Goal: Transaction & Acquisition: Book appointment/travel/reservation

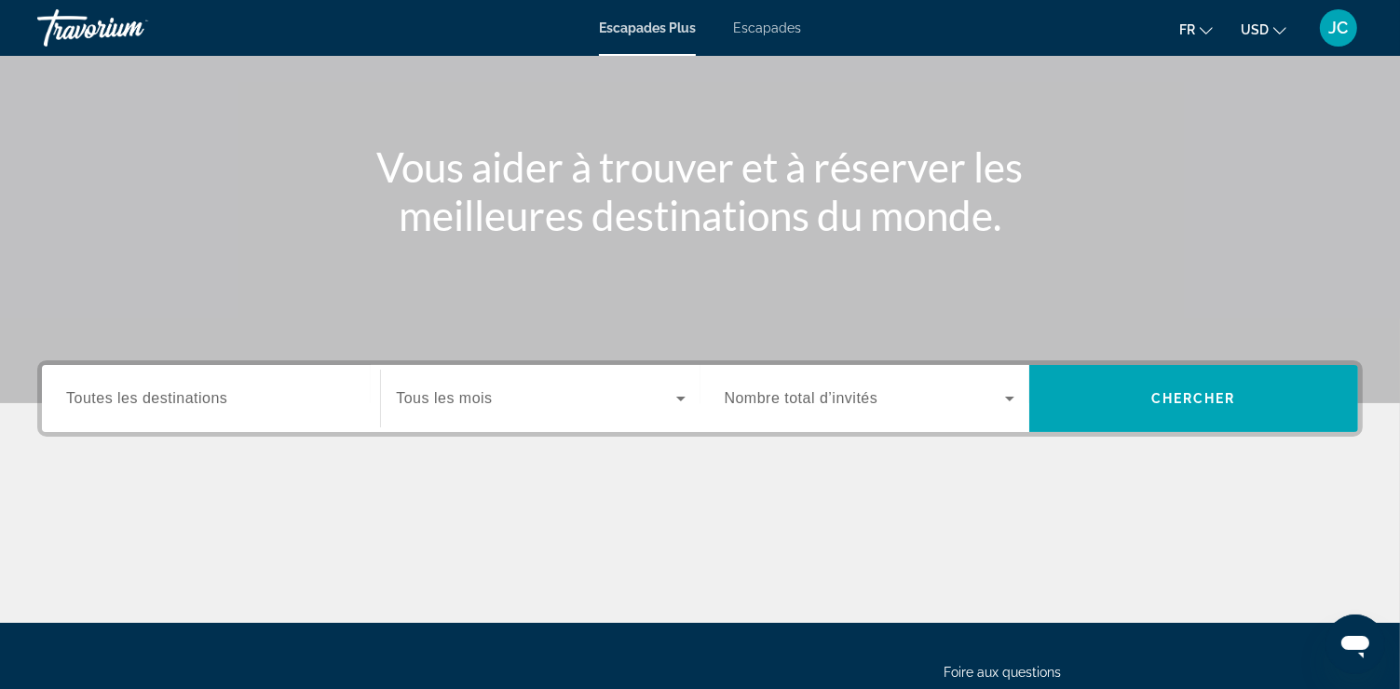
scroll to position [159, 0]
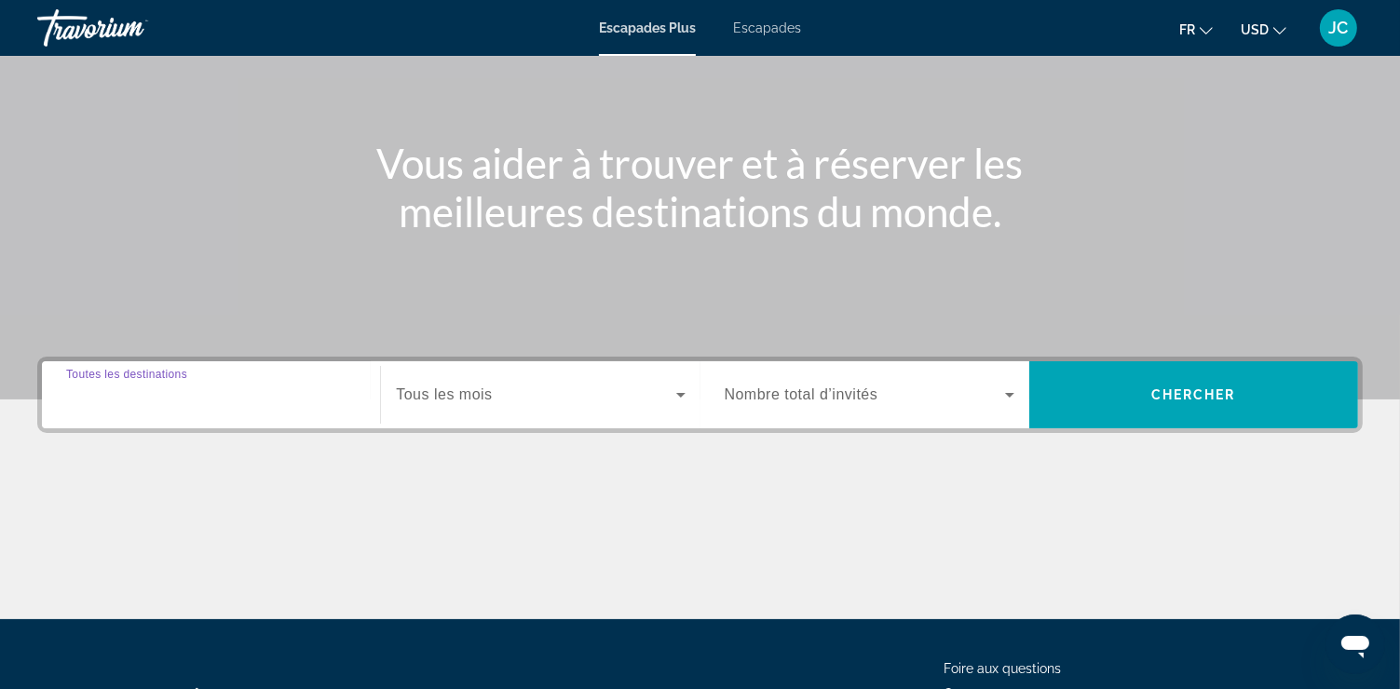
click at [242, 398] on input "Destination Toutes les destinations" at bounding box center [211, 396] width 290 height 22
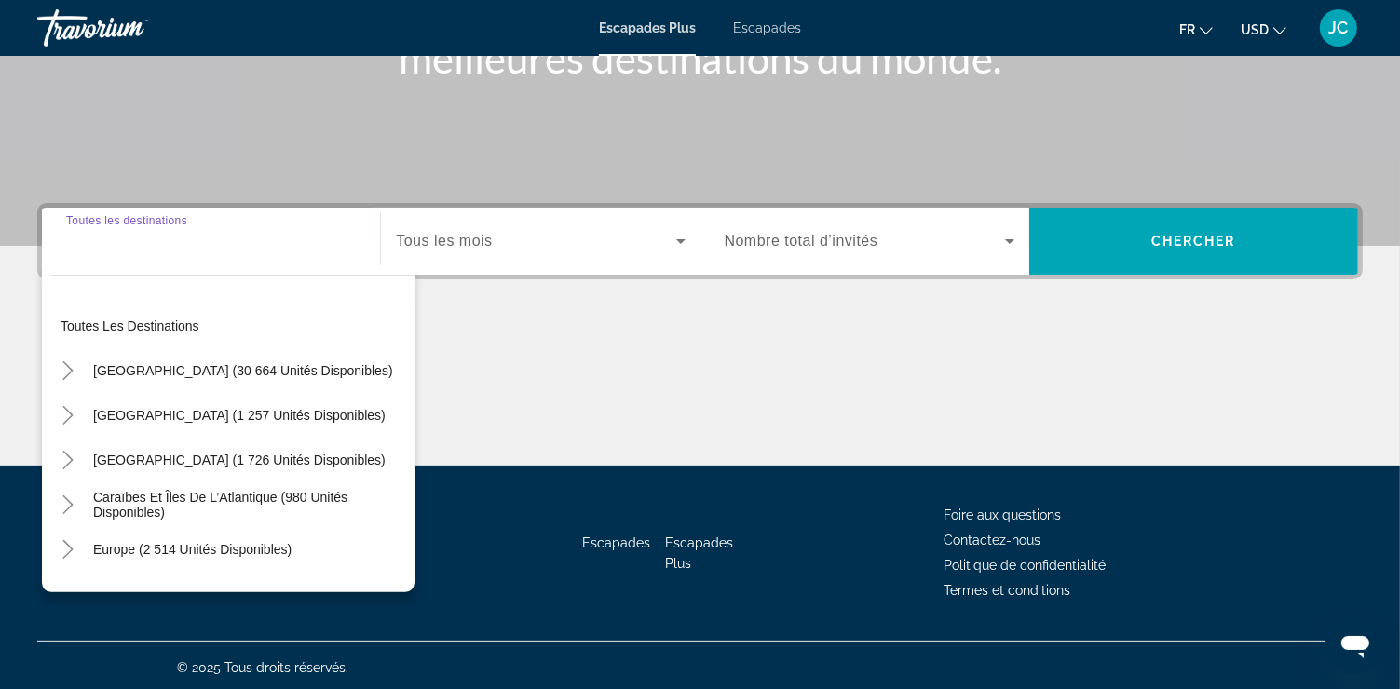
scroll to position [317, 0]
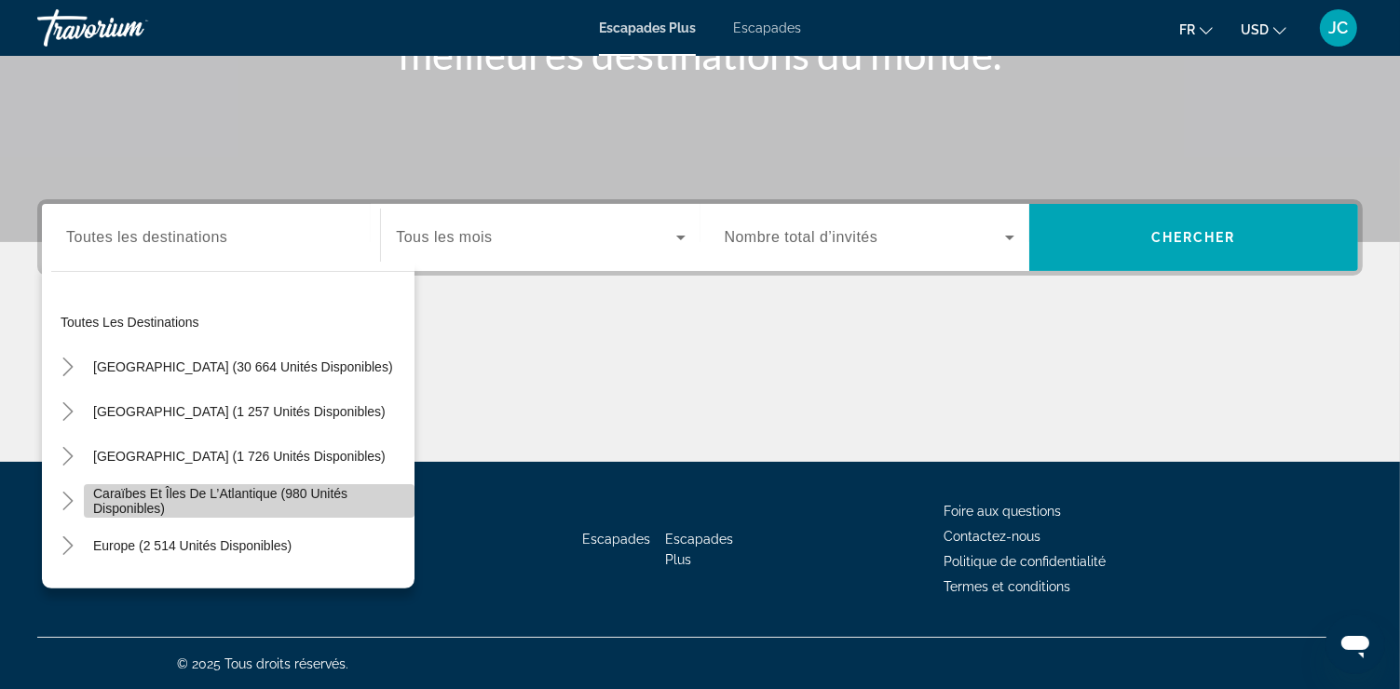
click at [316, 498] on span "Caraïbes et îles de l’Atlantique (980 unités disponibles)" at bounding box center [249, 501] width 312 height 30
type input "**********"
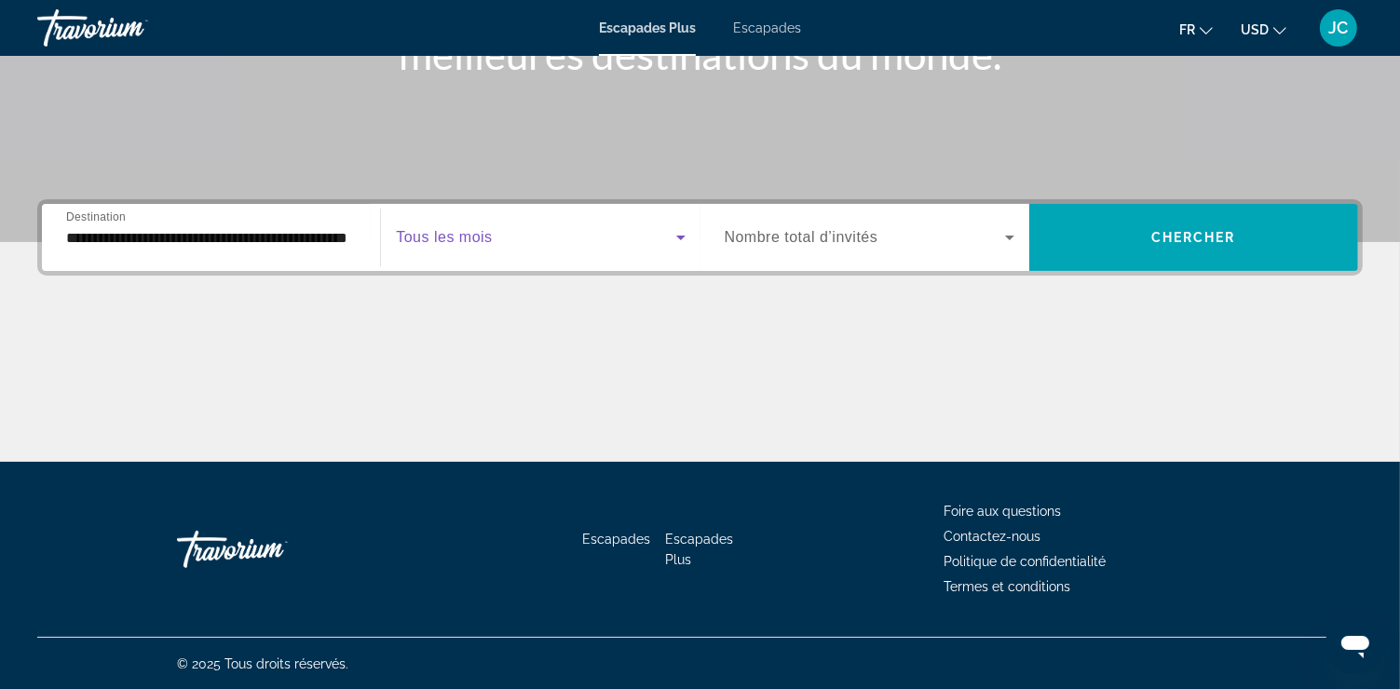
click at [676, 238] on icon "Widget de recherche" at bounding box center [681, 237] width 22 height 22
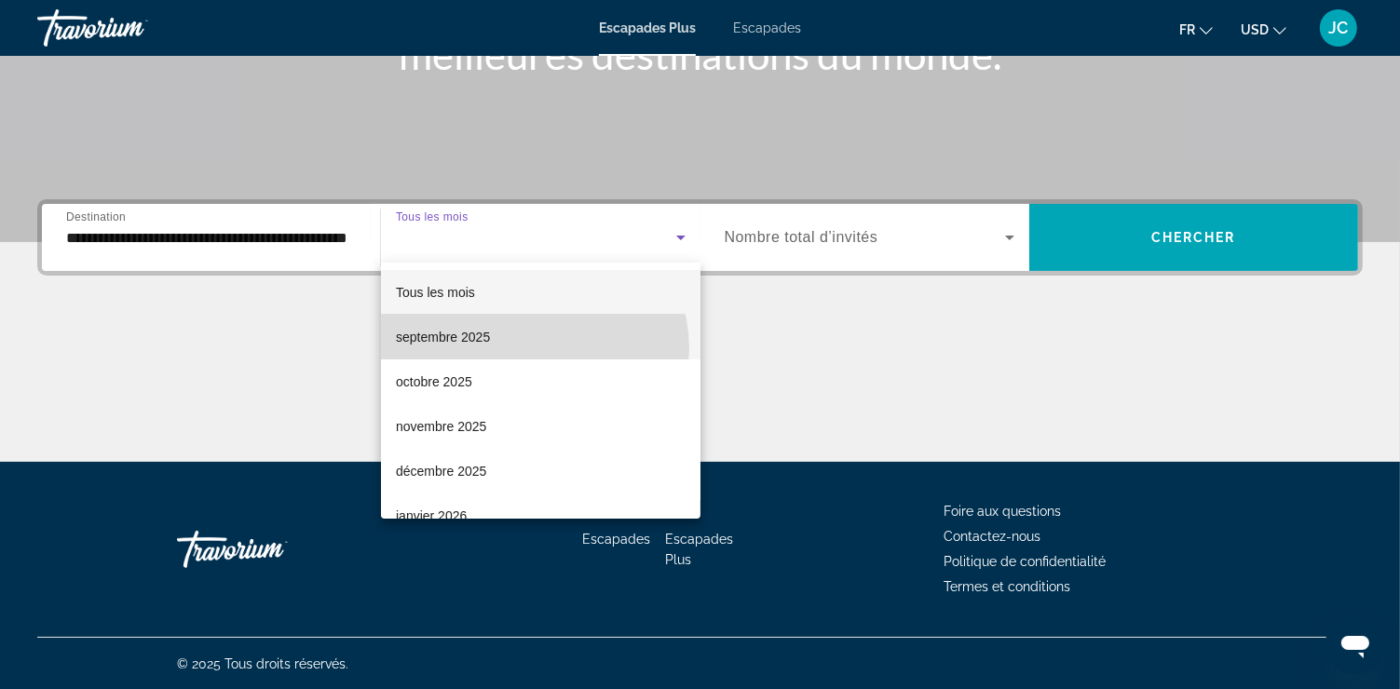
click at [526, 349] on mat-option "septembre 2025" at bounding box center [541, 337] width 320 height 45
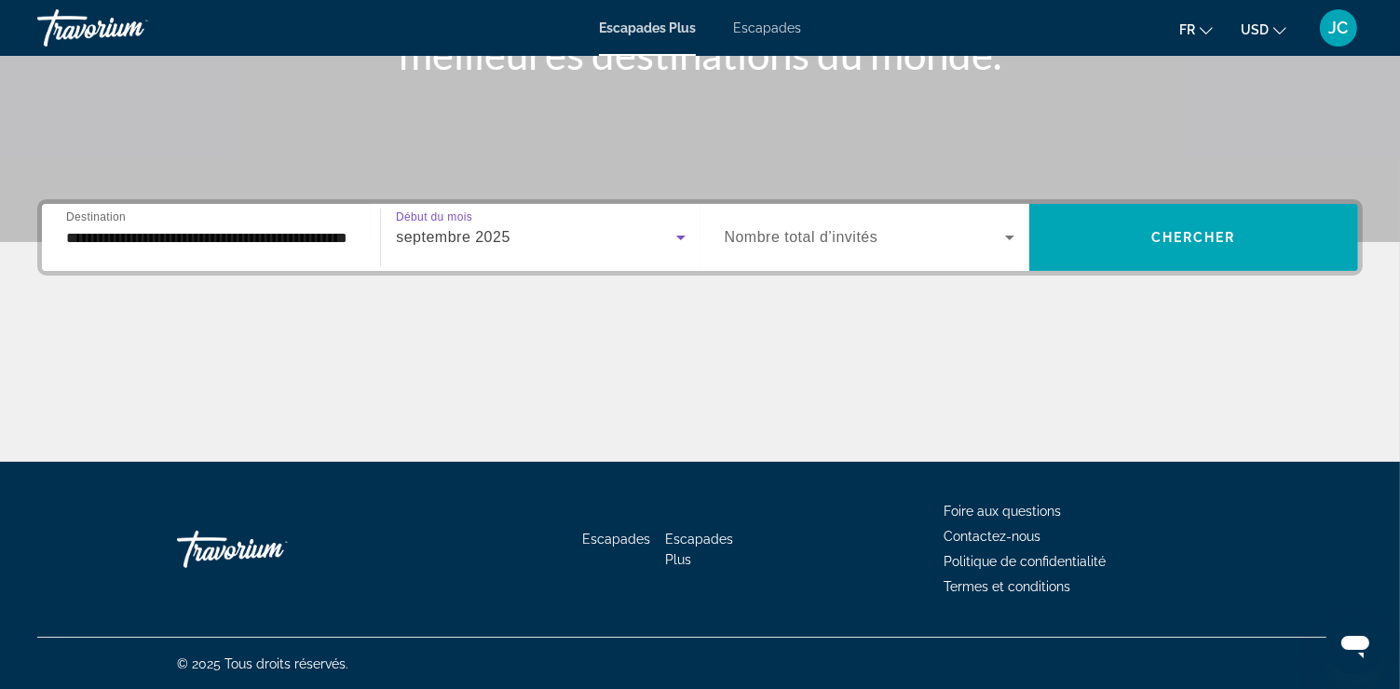
click at [684, 241] on icon "Widget de recherche" at bounding box center [681, 237] width 22 height 22
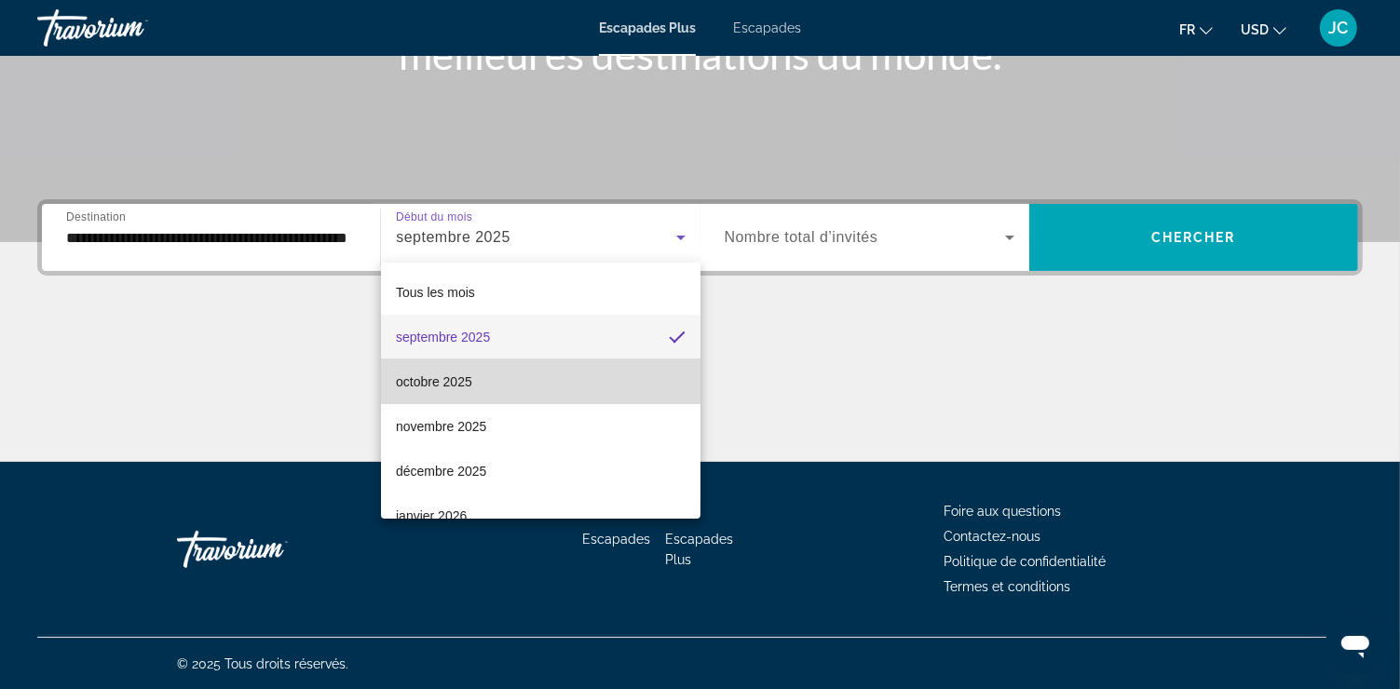
click at [626, 374] on mat-option "octobre 2025" at bounding box center [541, 382] width 320 height 45
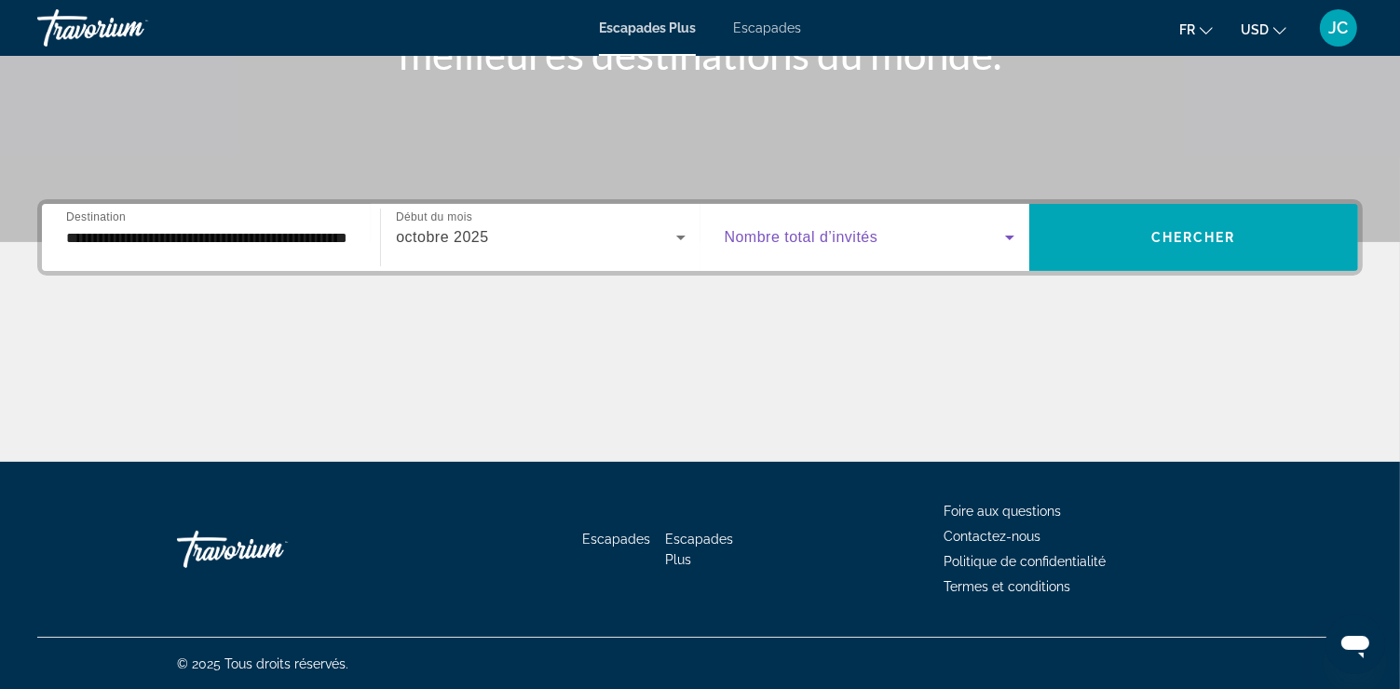
click at [1008, 238] on icon "Widget de recherche" at bounding box center [1010, 237] width 22 height 22
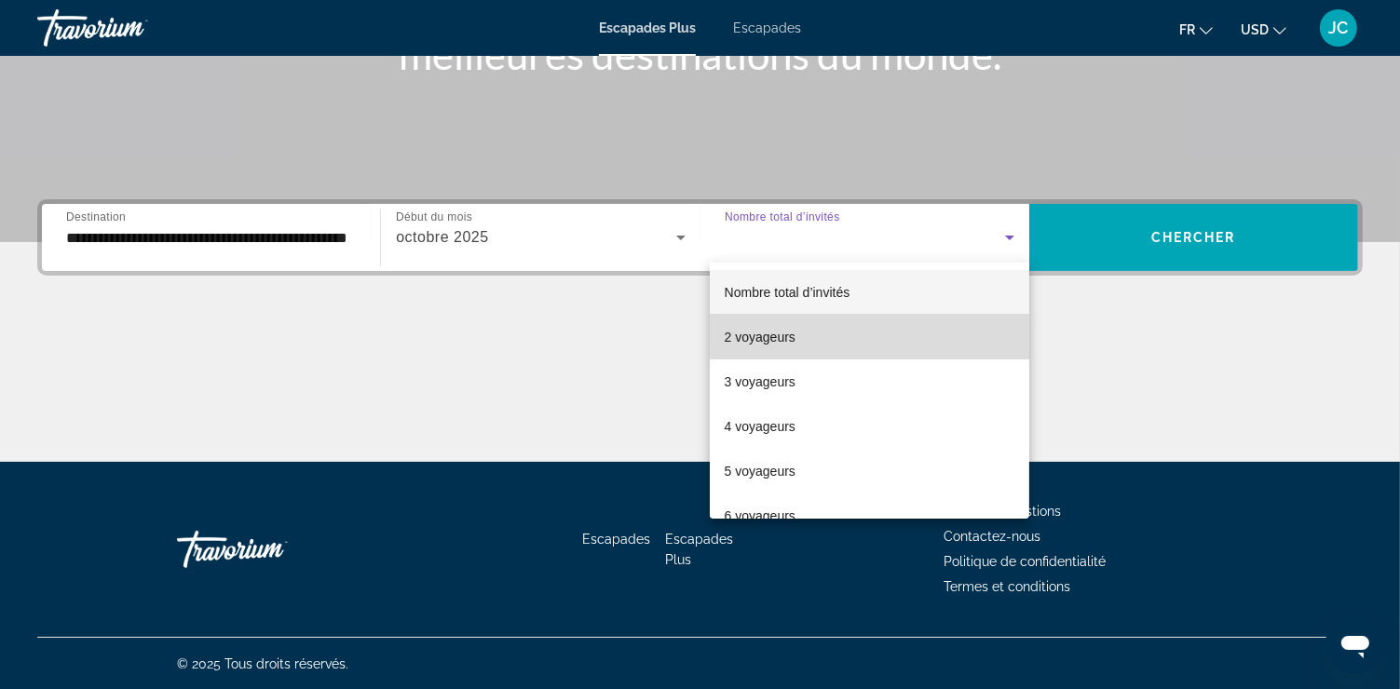
click at [969, 331] on mat-option "2 voyageurs" at bounding box center [870, 337] width 320 height 45
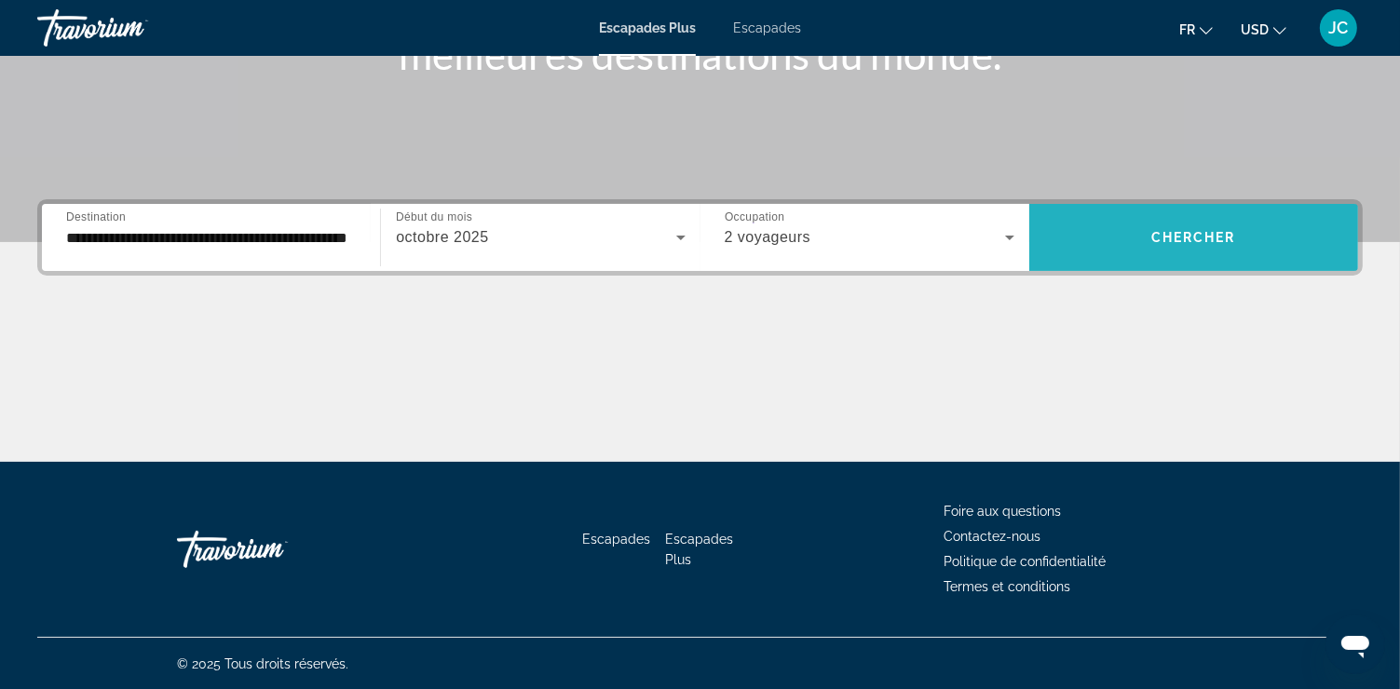
click at [1171, 238] on span "Chercher" at bounding box center [1193, 237] width 85 height 15
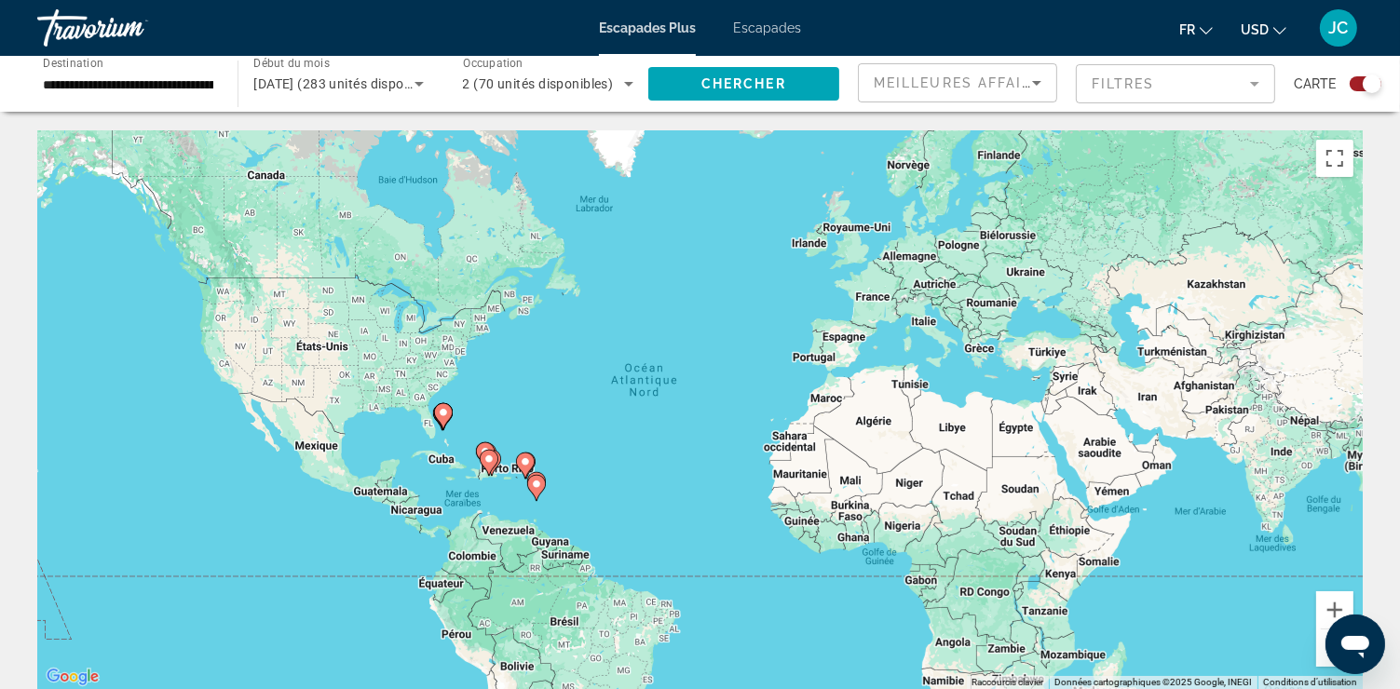
click at [537, 483] on image "Contenu principal" at bounding box center [536, 484] width 11 height 11
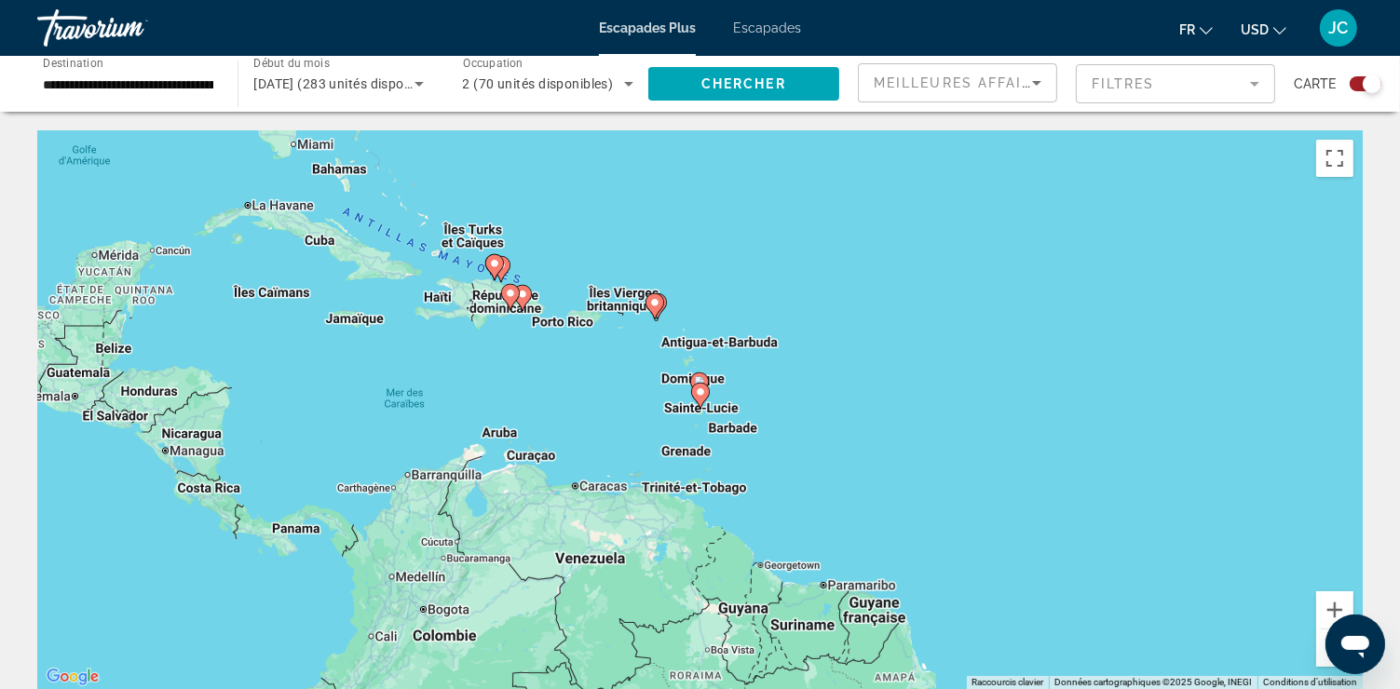
click at [634, 394] on div "Pour naviguer, appuyez sur les touches fléchées. Pour activer le glissement ave…" at bounding box center [700, 409] width 1326 height 559
click at [634, 394] on div "Pour activer le glissement avec le clavier, appuyez sur Alt+Entrée. Une fois ce…" at bounding box center [700, 409] width 1326 height 559
click at [702, 379] on image "Contenu principal" at bounding box center [699, 381] width 11 height 11
type input "**********"
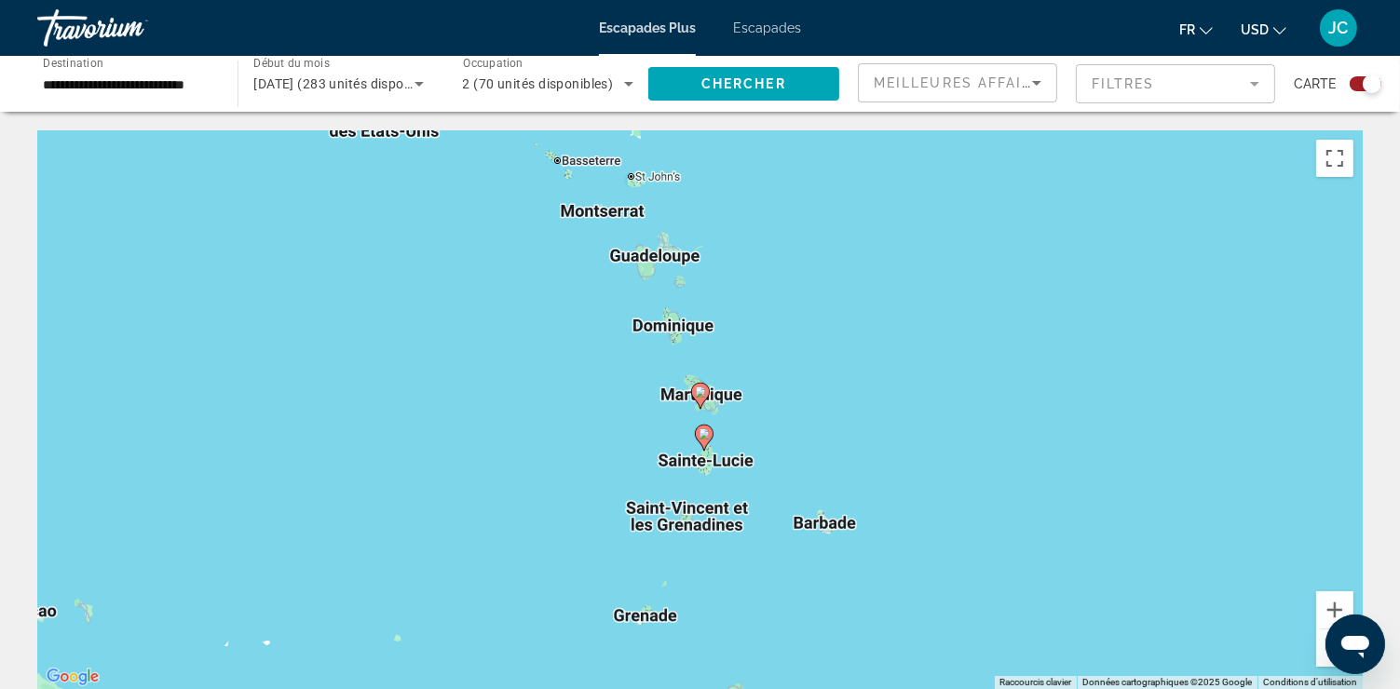
click at [694, 387] on icon "Contenu principal" at bounding box center [699, 396] width 17 height 24
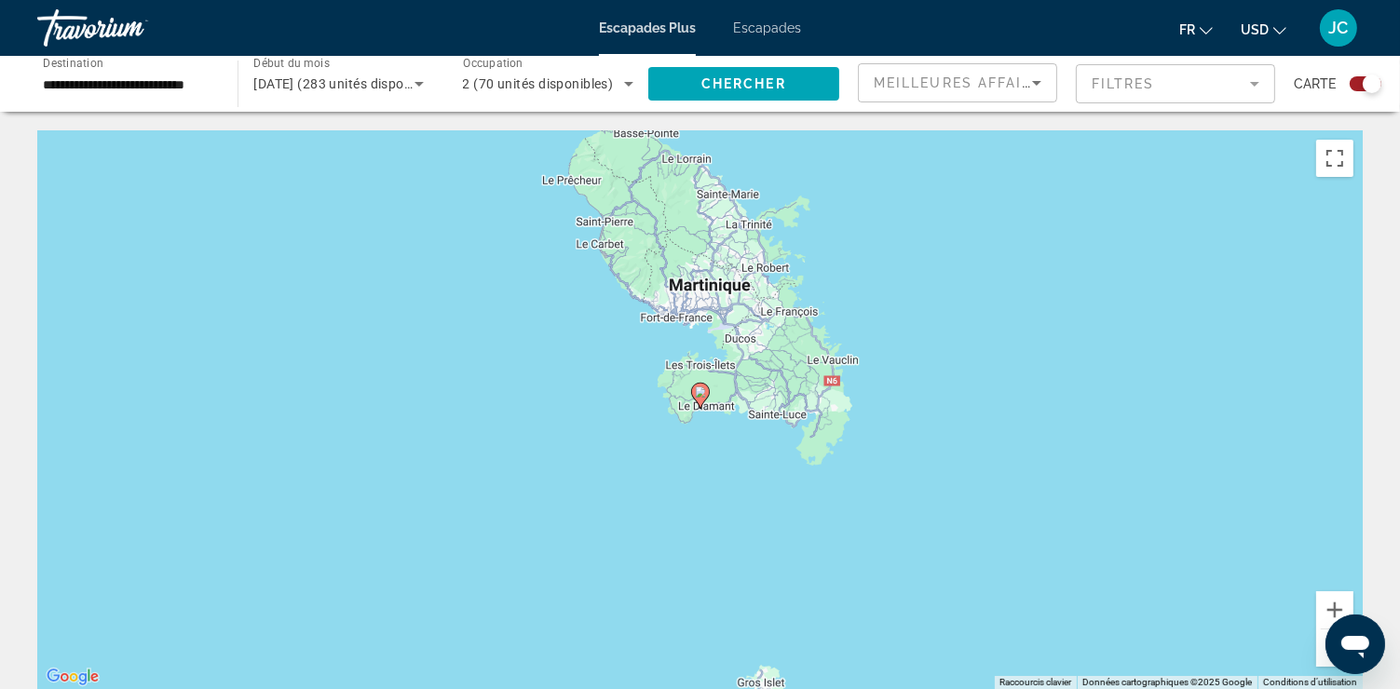
click at [704, 387] on icon "Contenu principal" at bounding box center [699, 396] width 17 height 24
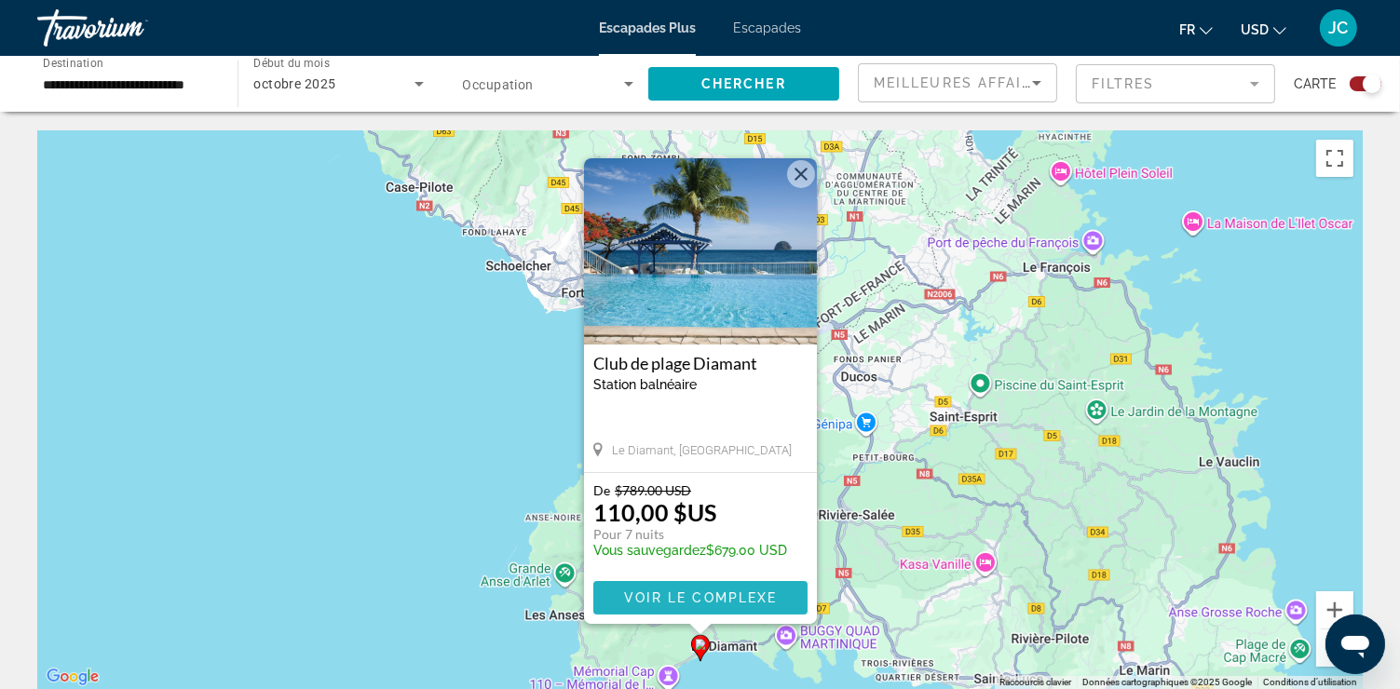
click at [705, 592] on span "Voir le complexe" at bounding box center [700, 598] width 154 height 15
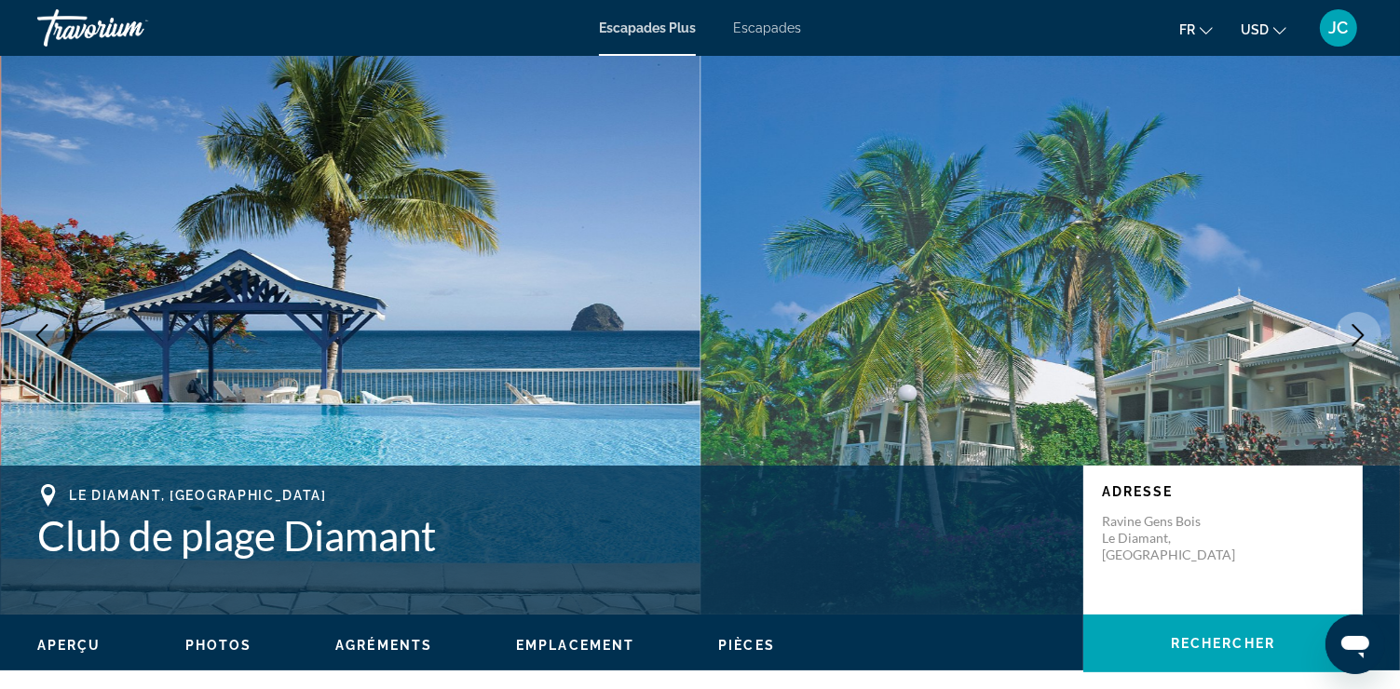
click at [1363, 335] on icon "Image suivante" at bounding box center [1359, 335] width 12 height 22
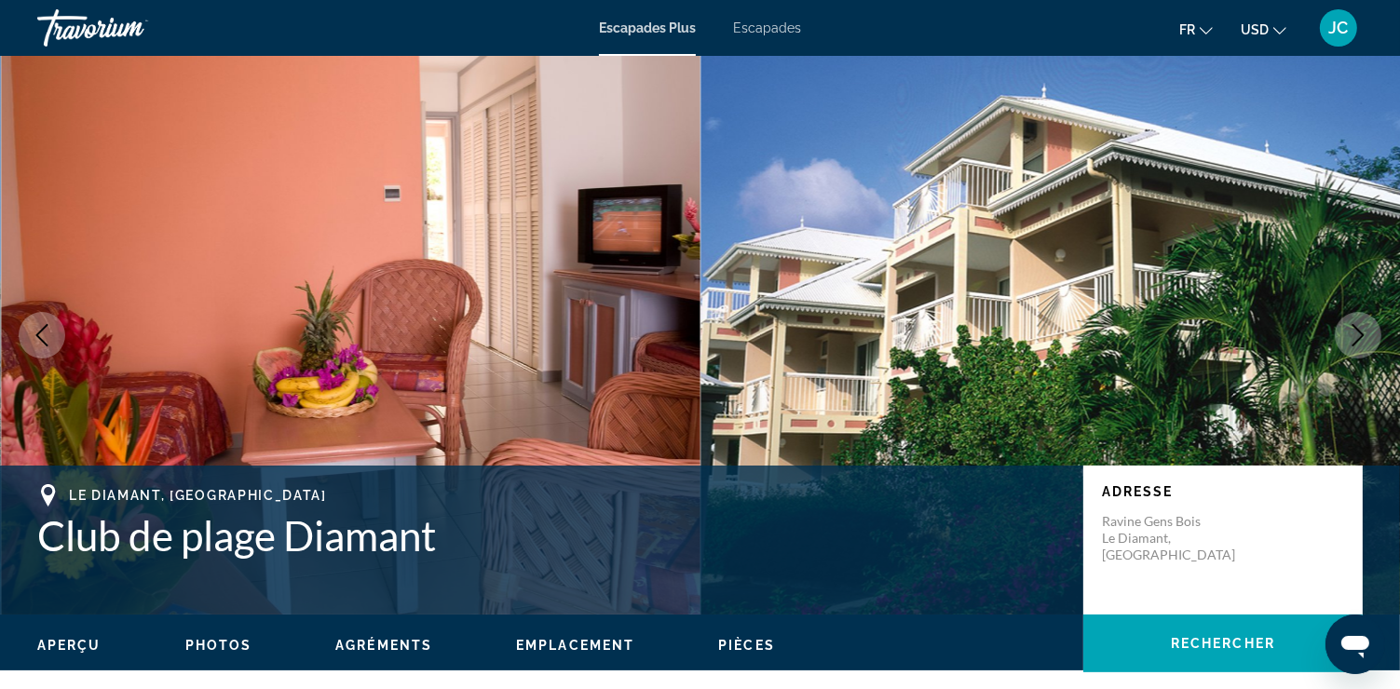
click at [1363, 335] on icon "Image suivante" at bounding box center [1359, 335] width 12 height 22
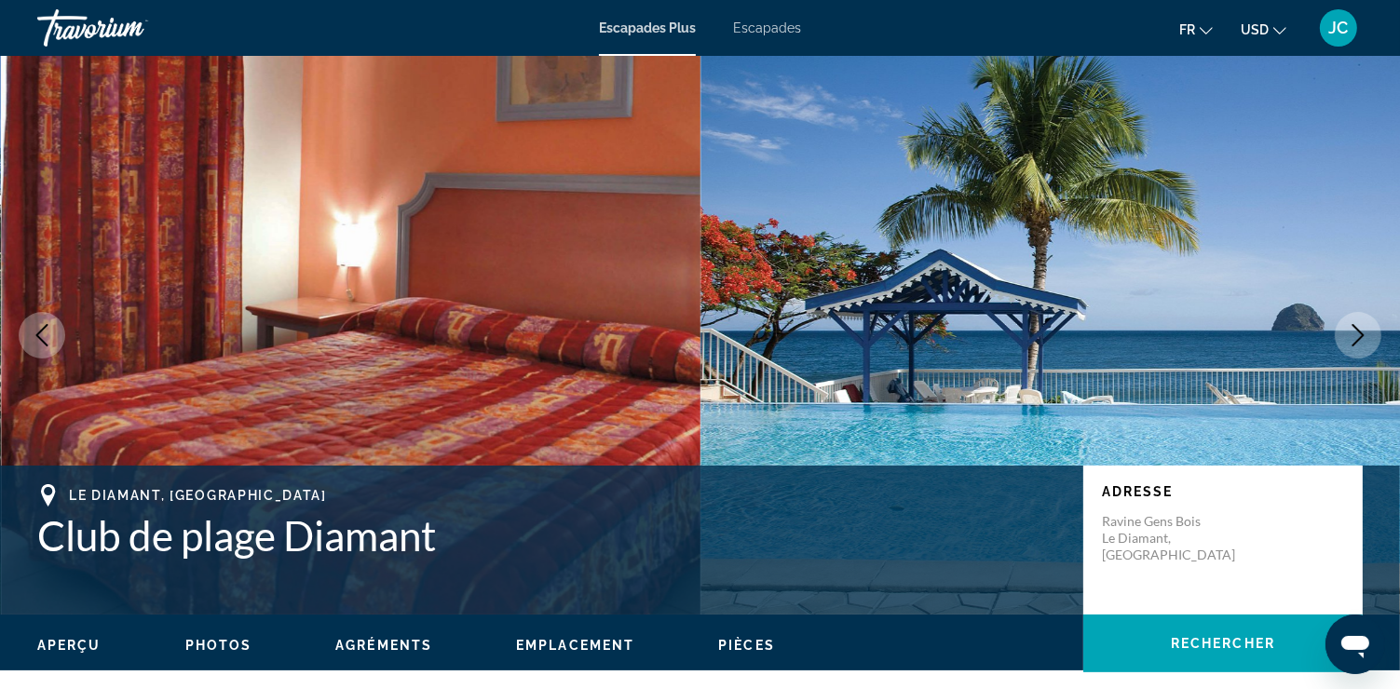
click at [1363, 335] on icon "Image suivante" at bounding box center [1359, 335] width 12 height 22
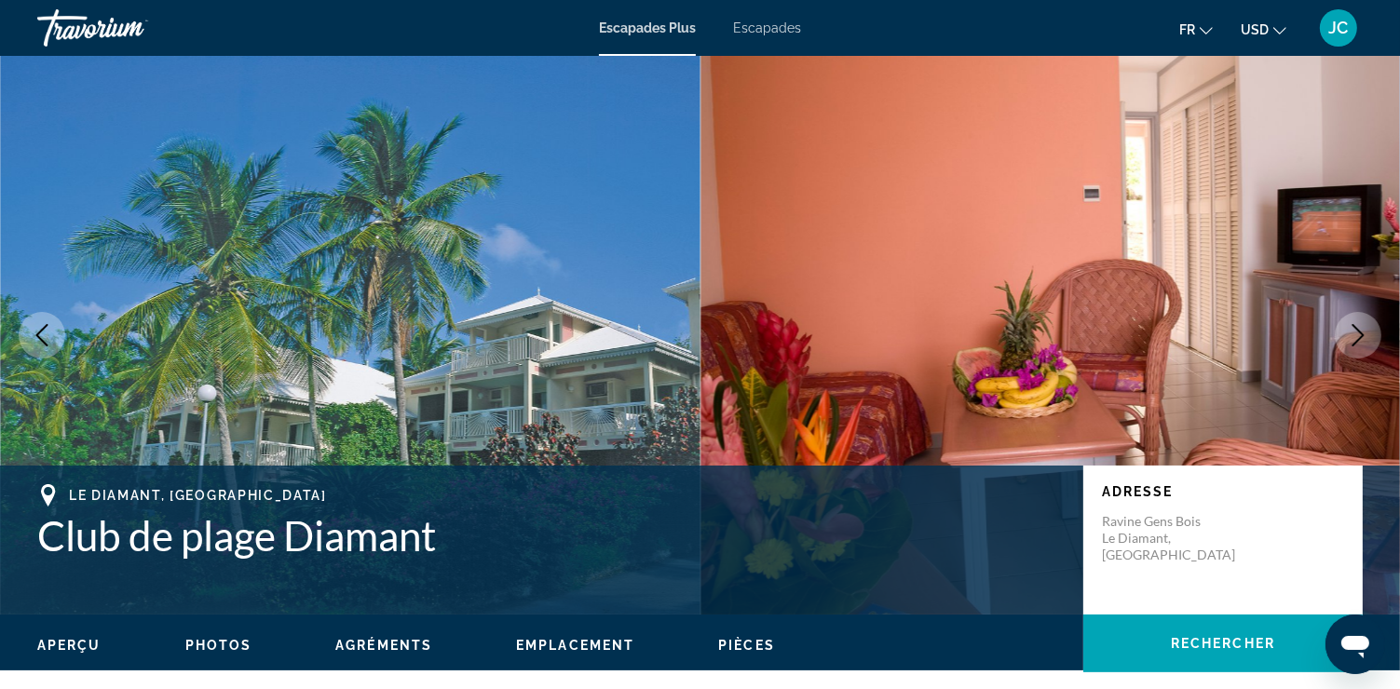
click at [1351, 334] on icon "Image suivante" at bounding box center [1358, 335] width 22 height 22
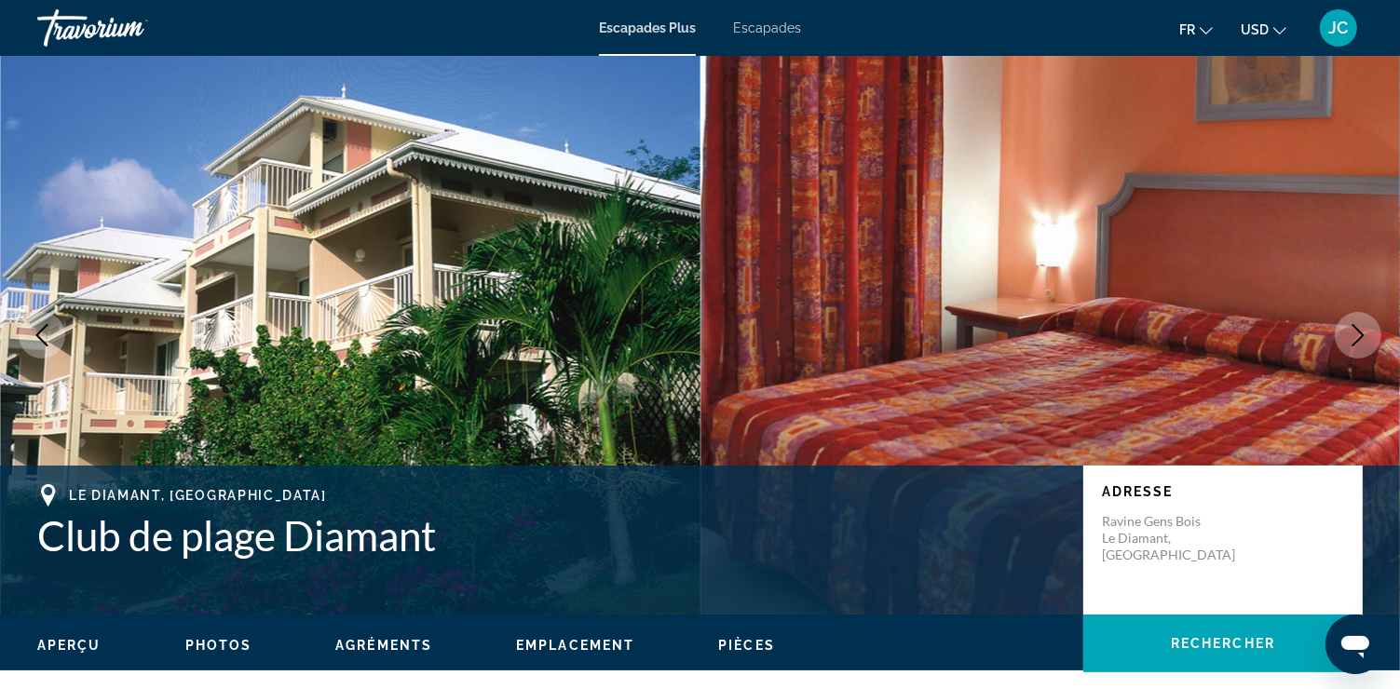
click at [1351, 334] on icon "Image suivante" at bounding box center [1358, 335] width 22 height 22
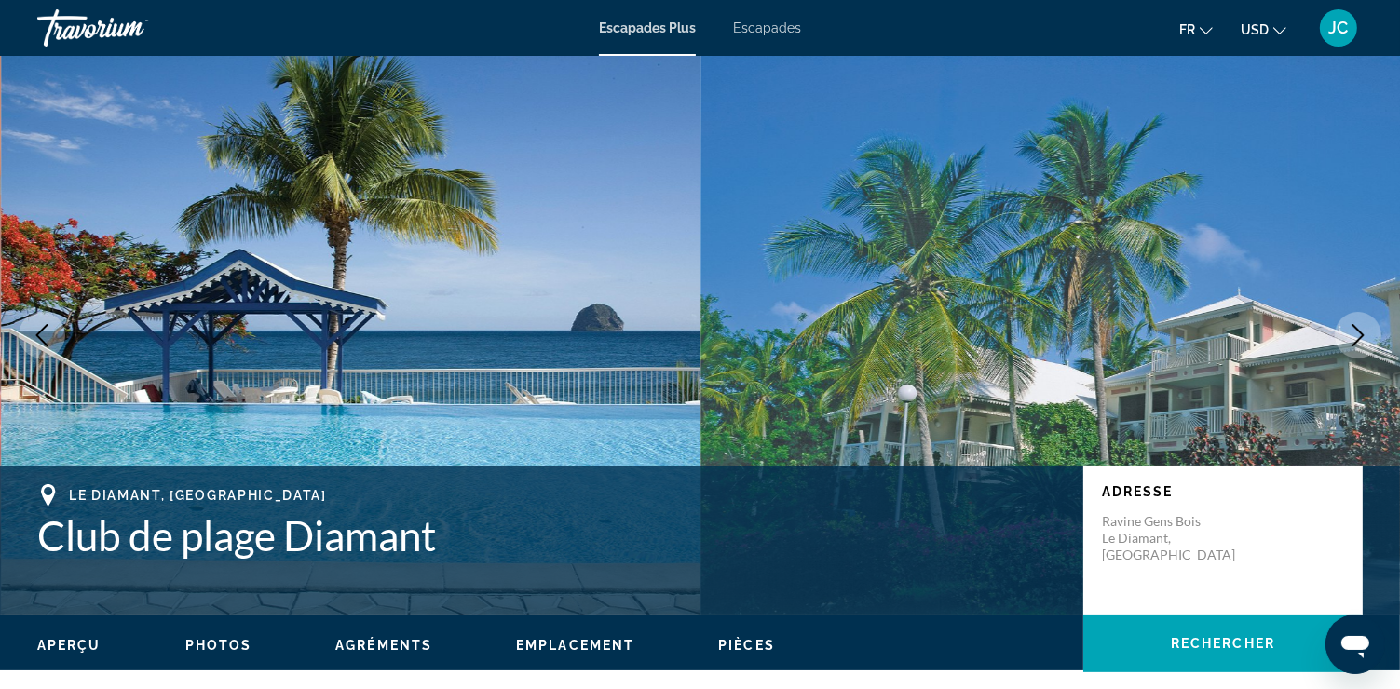
click at [1351, 334] on icon "Image suivante" at bounding box center [1358, 335] width 22 height 22
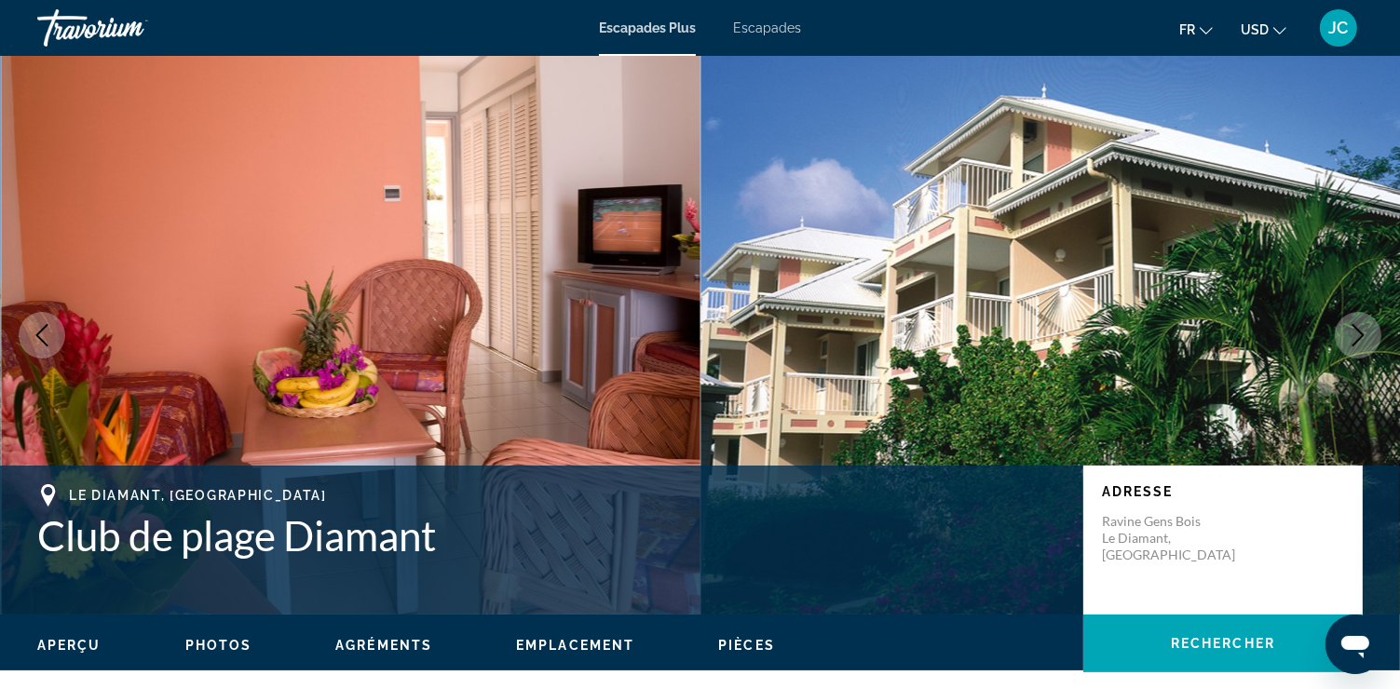
click at [1351, 334] on icon "Image suivante" at bounding box center [1358, 335] width 22 height 22
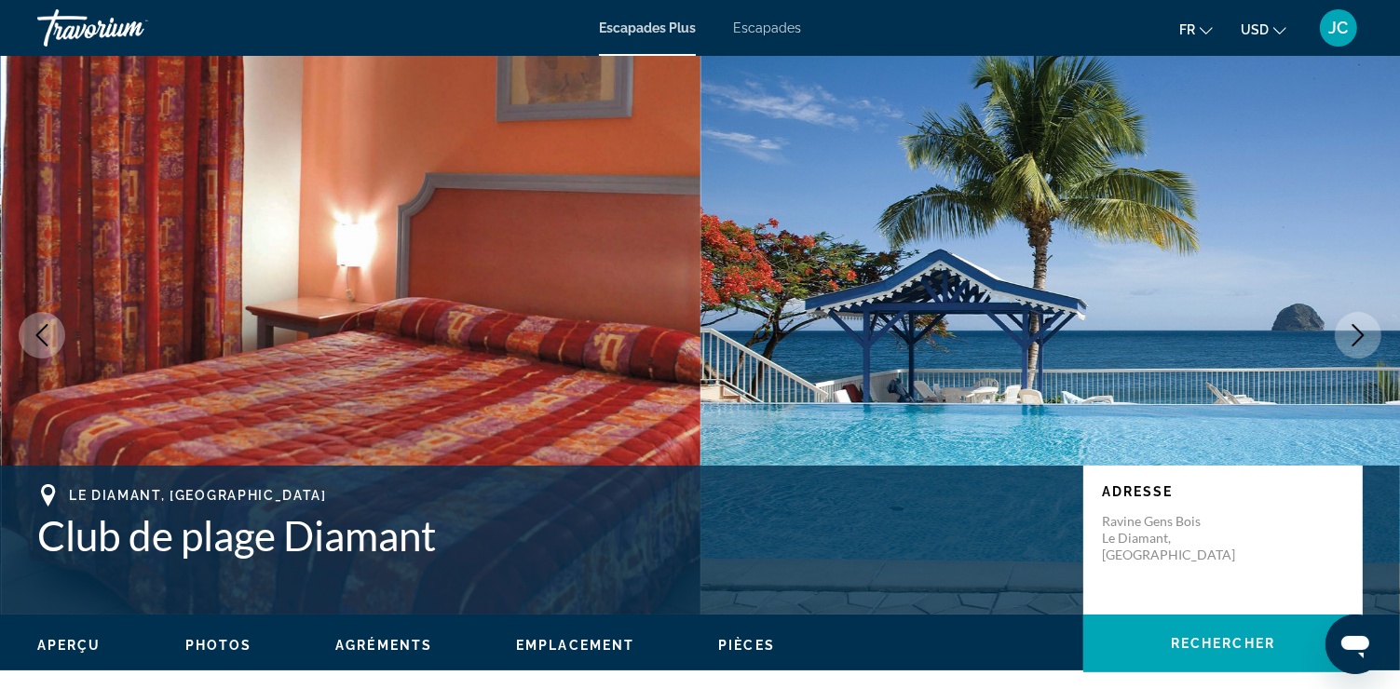
click at [1351, 334] on icon "Image suivante" at bounding box center [1358, 335] width 22 height 22
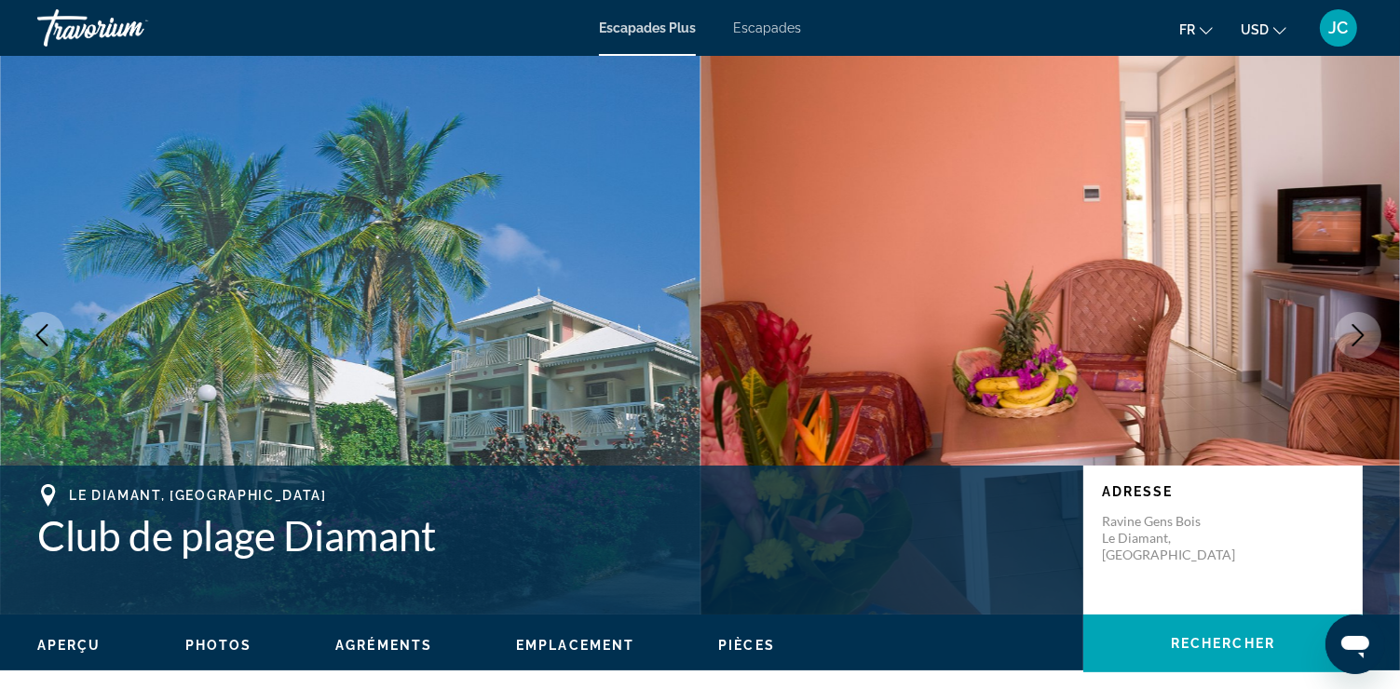
click at [1351, 334] on icon "Image suivante" at bounding box center [1358, 335] width 22 height 22
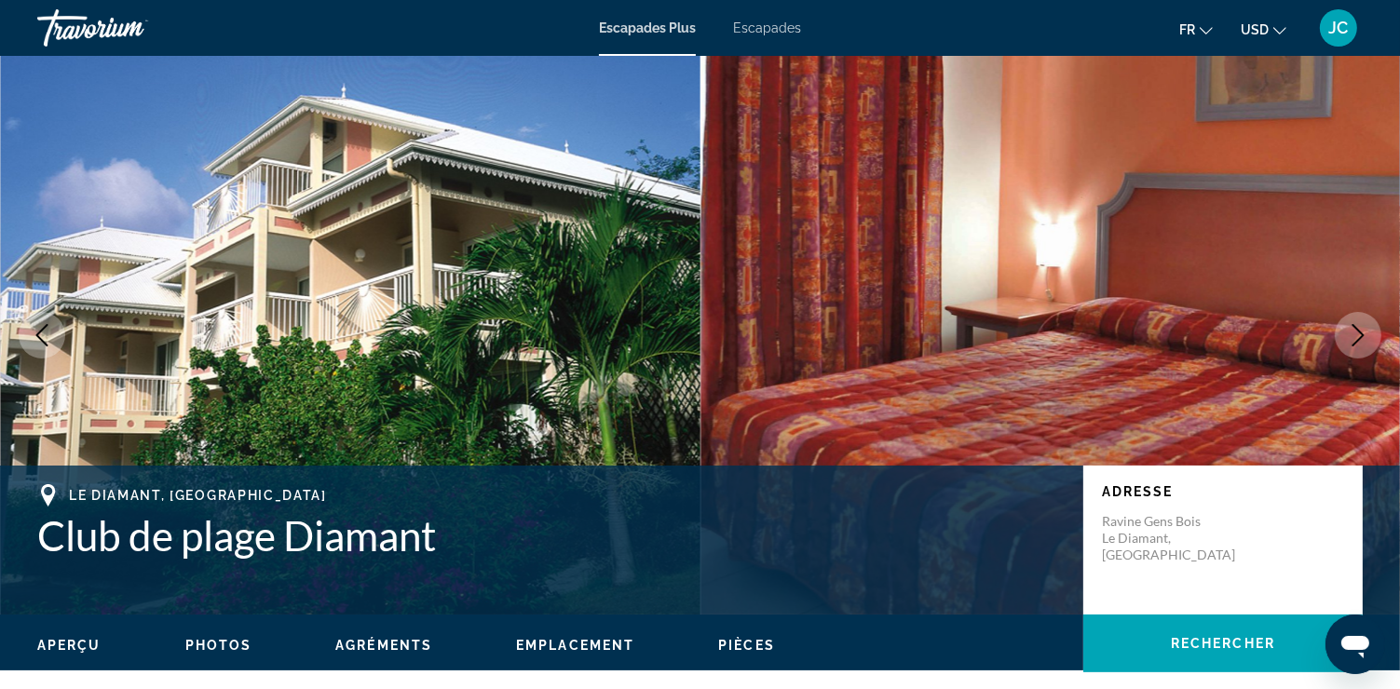
click at [1351, 334] on icon "Image suivante" at bounding box center [1358, 335] width 22 height 22
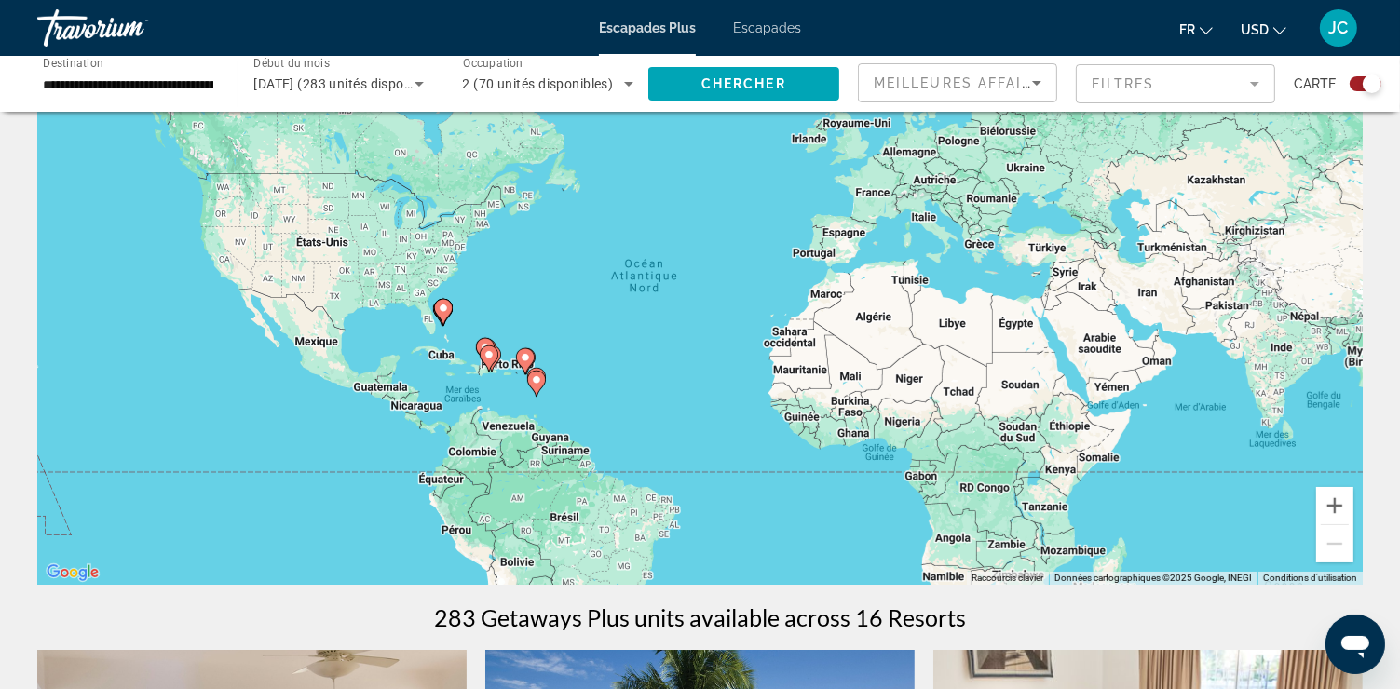
scroll to position [108, 0]
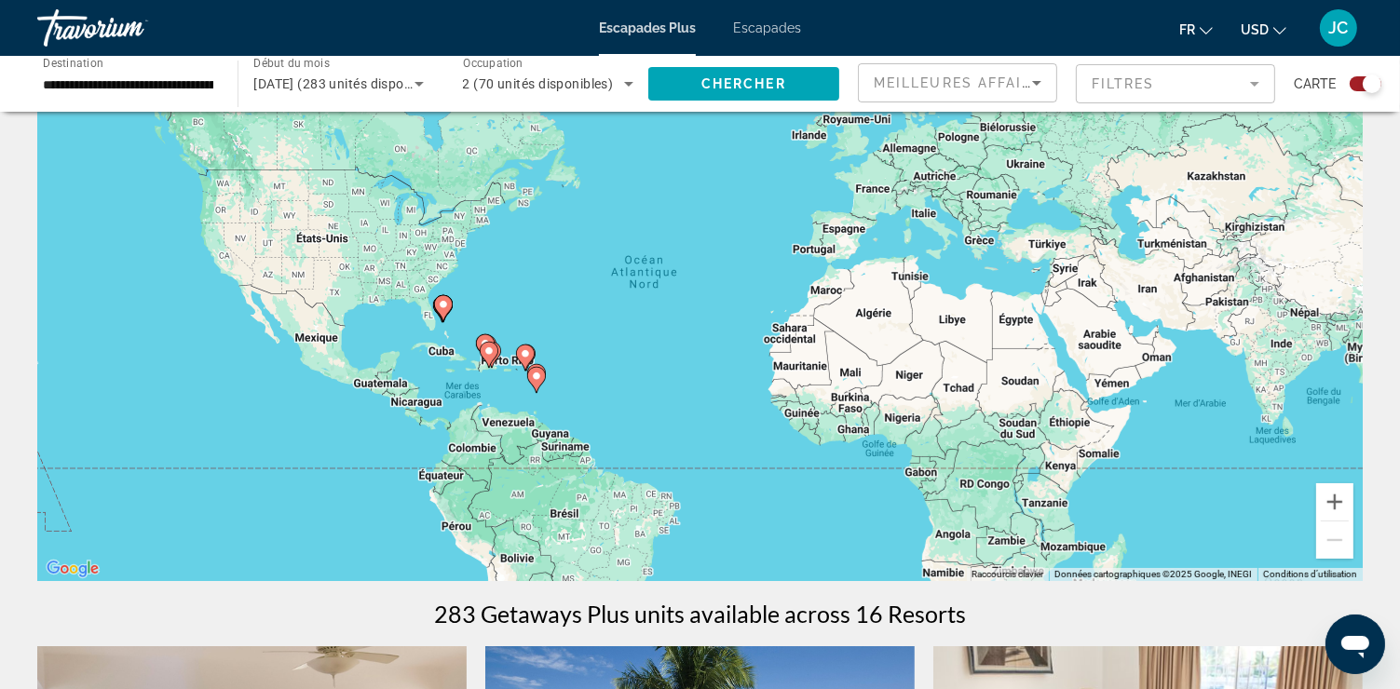
click at [453, 351] on div "Pour activer le glissement avec le clavier, appuyez sur Alt+Entrée. Une fois ce…" at bounding box center [700, 301] width 1326 height 559
click at [441, 311] on icon "Contenu principal" at bounding box center [442, 308] width 17 height 24
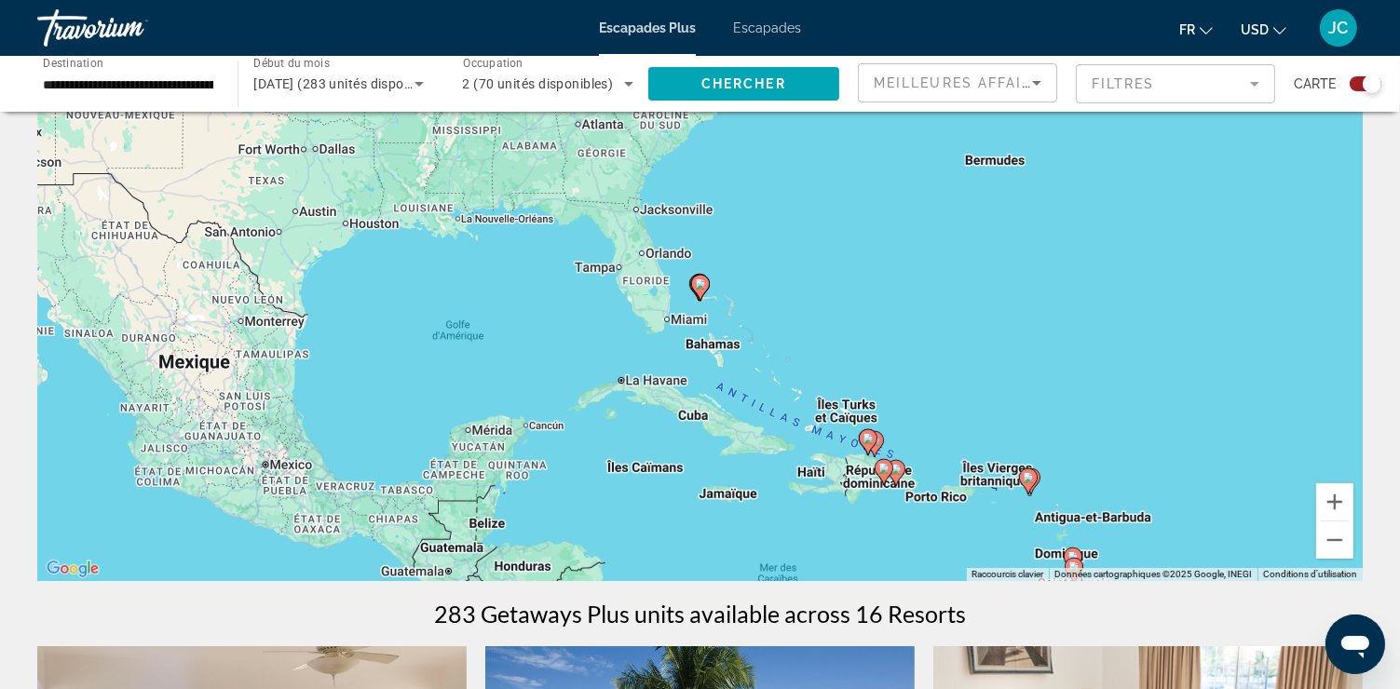
click at [700, 295] on icon "Contenu principal" at bounding box center [699, 288] width 17 height 24
type input "**********"
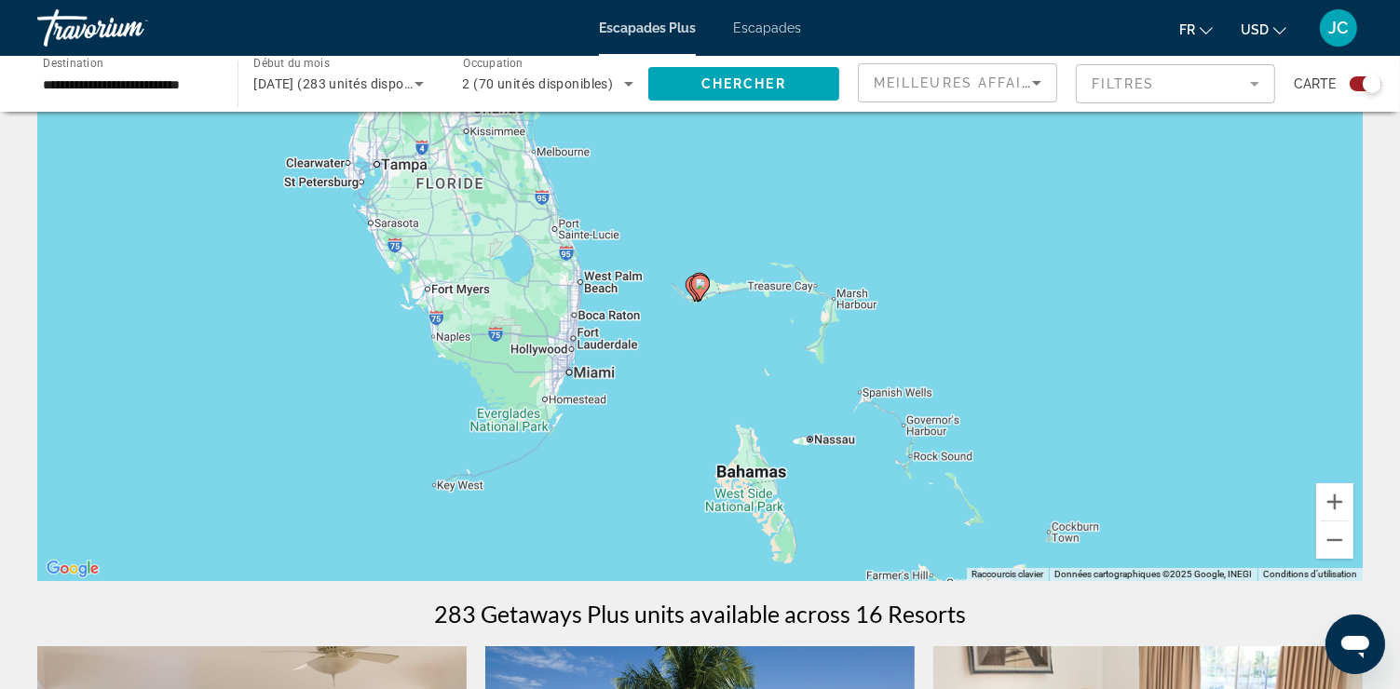
click at [700, 295] on icon "Contenu principal" at bounding box center [699, 288] width 17 height 24
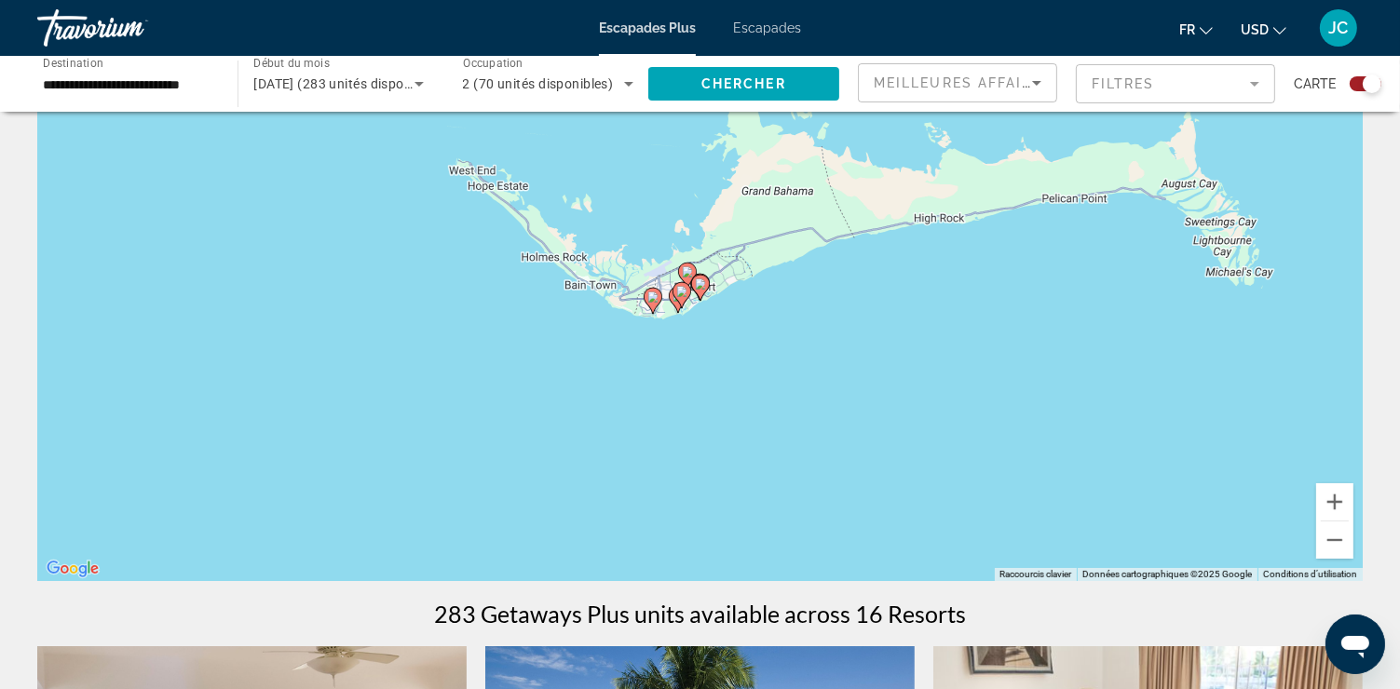
click at [697, 286] on image "Contenu principal" at bounding box center [700, 284] width 11 height 11
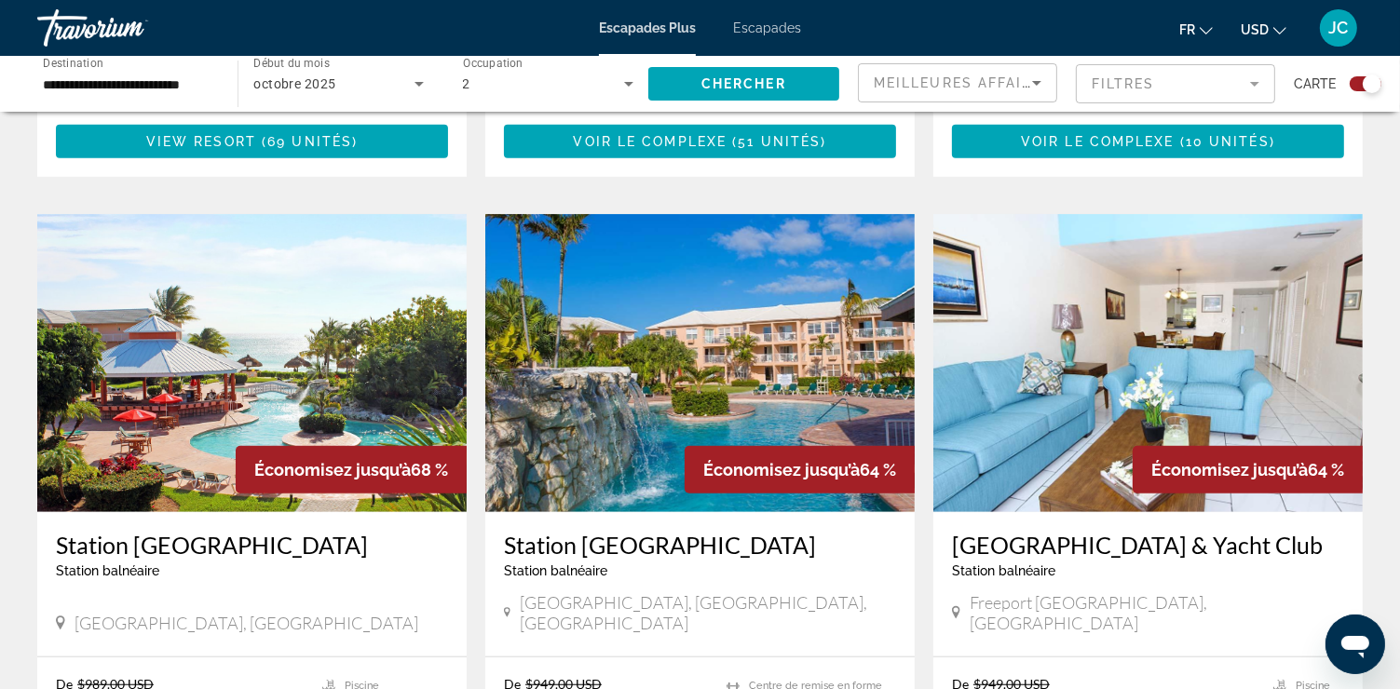
scroll to position [1190, 0]
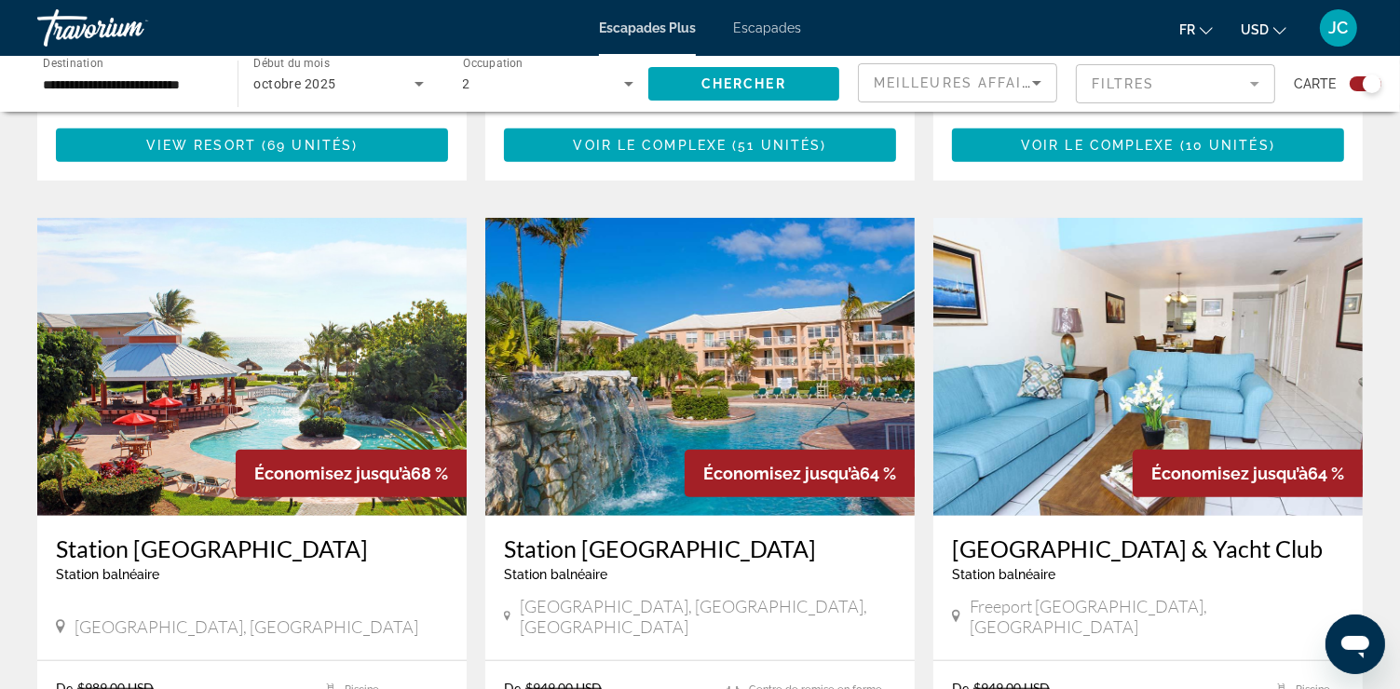
click at [796, 280] on img "Contenu principal" at bounding box center [699, 367] width 429 height 298
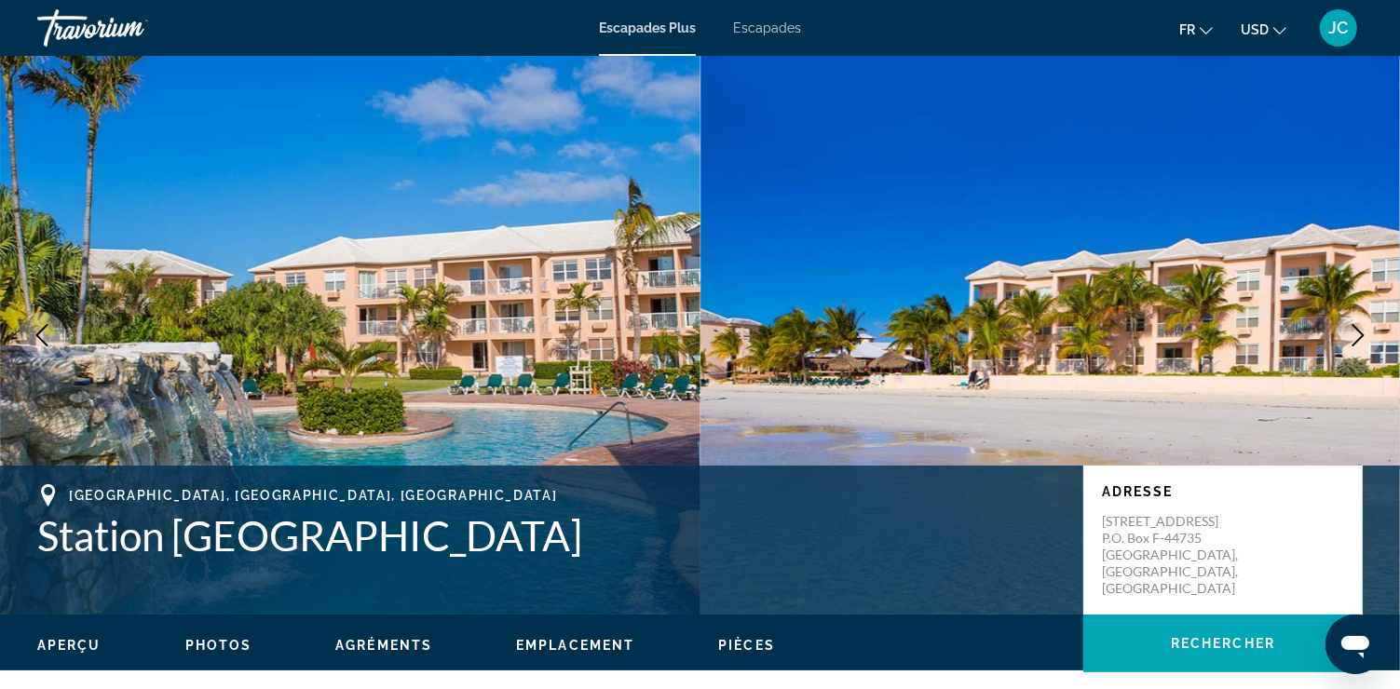
click at [1359, 331] on icon "Image suivante" at bounding box center [1359, 335] width 12 height 22
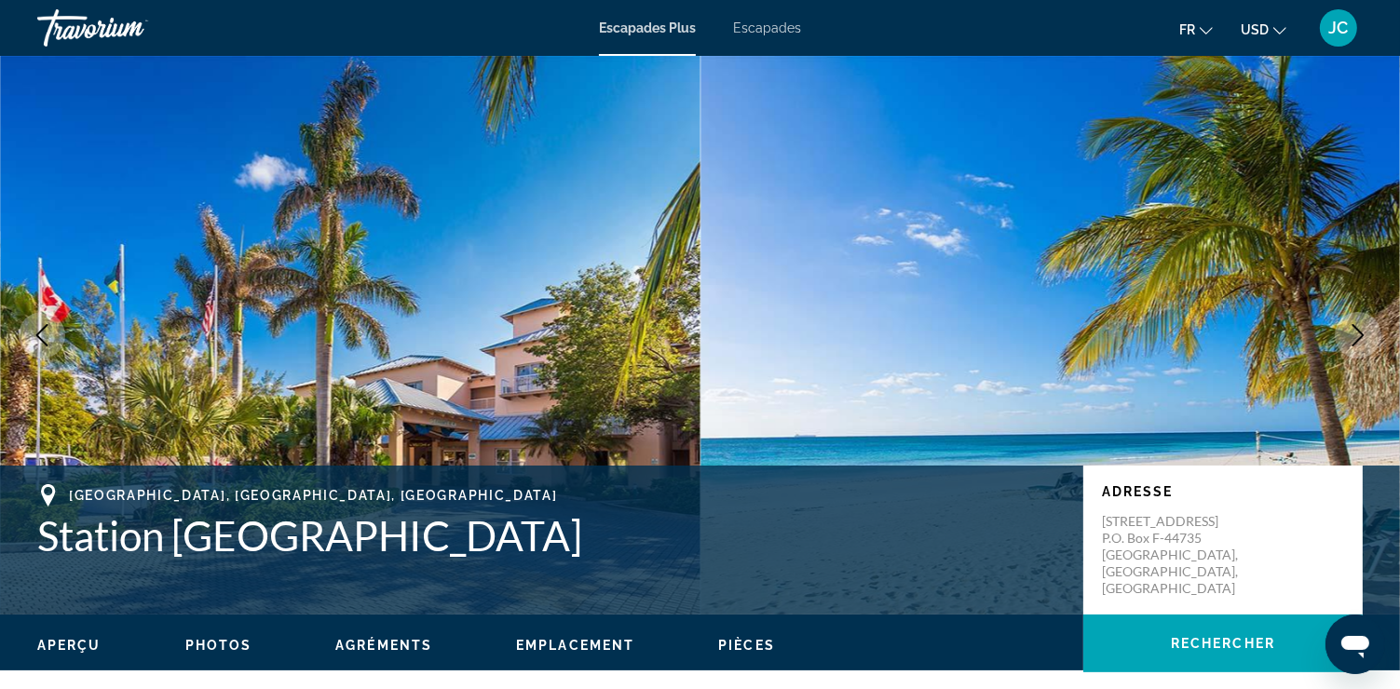
click at [1359, 331] on icon "Image suivante" at bounding box center [1359, 335] width 12 height 22
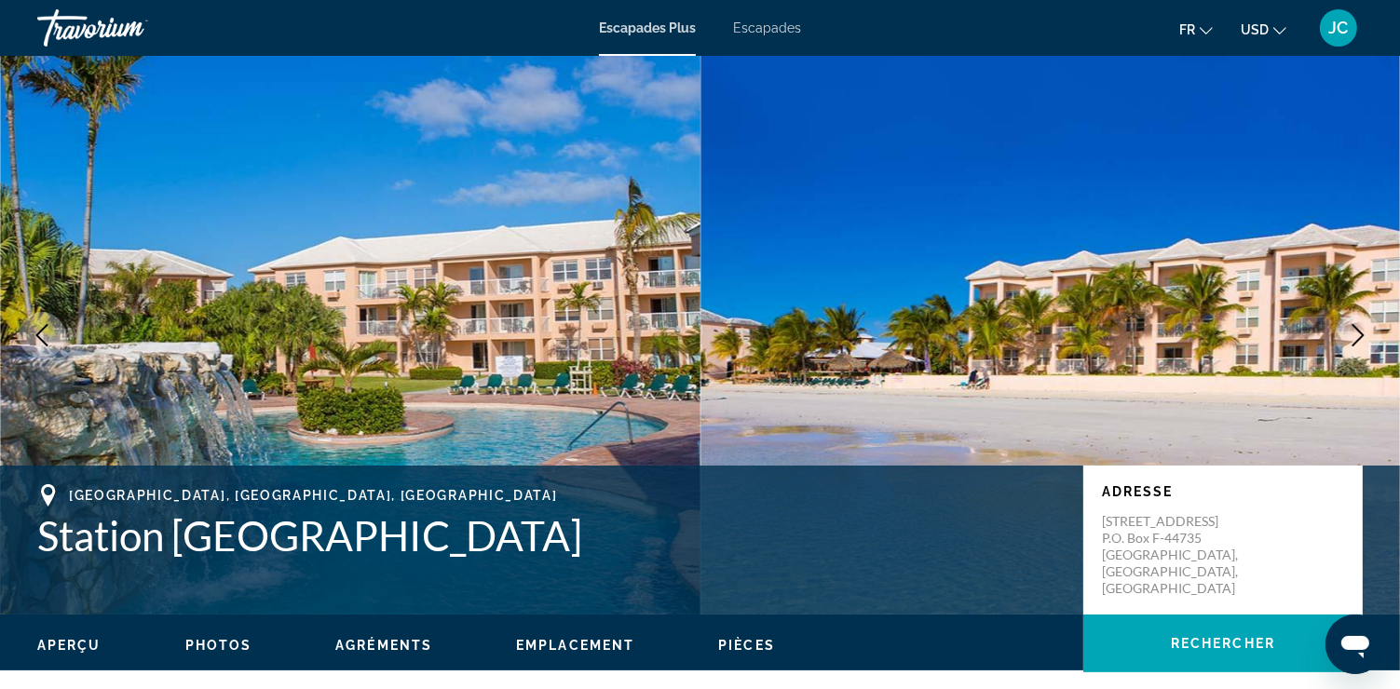
click at [1359, 331] on icon "Image suivante" at bounding box center [1359, 335] width 12 height 22
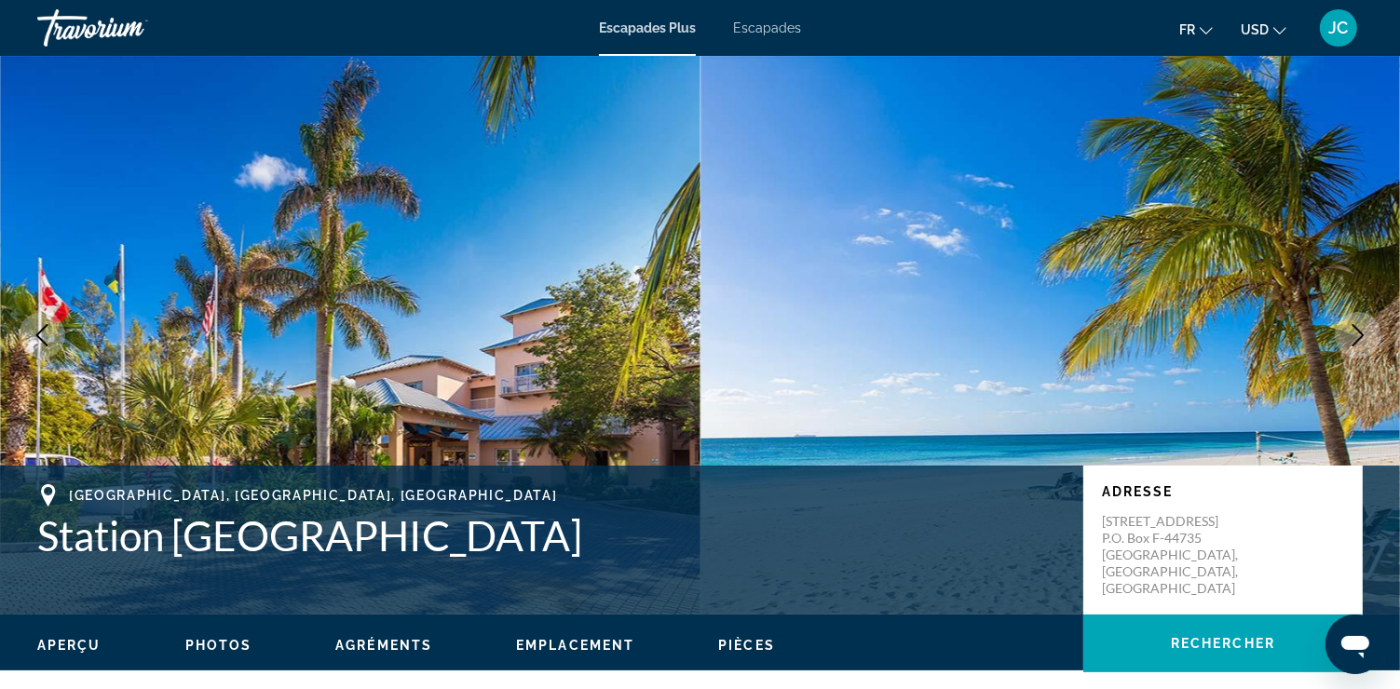
click at [1359, 331] on icon "Image suivante" at bounding box center [1359, 335] width 12 height 22
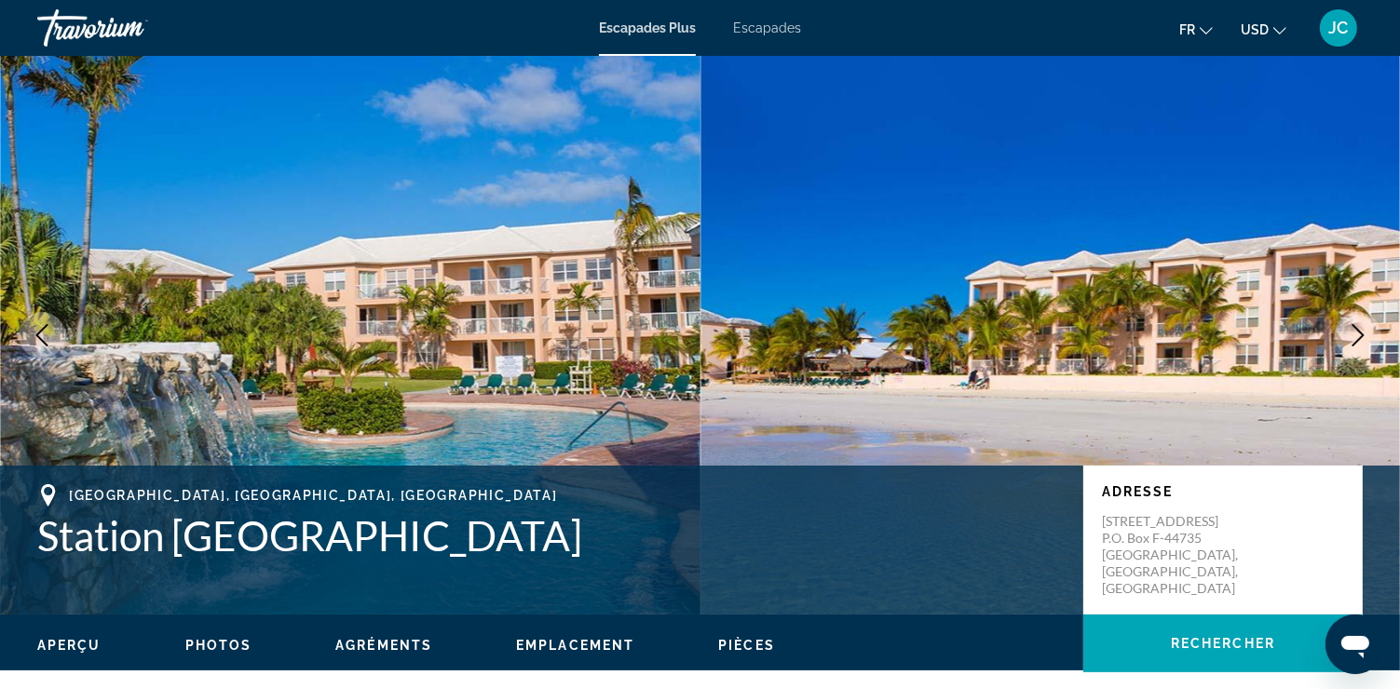
click at [1359, 331] on icon "Image suivante" at bounding box center [1359, 335] width 12 height 22
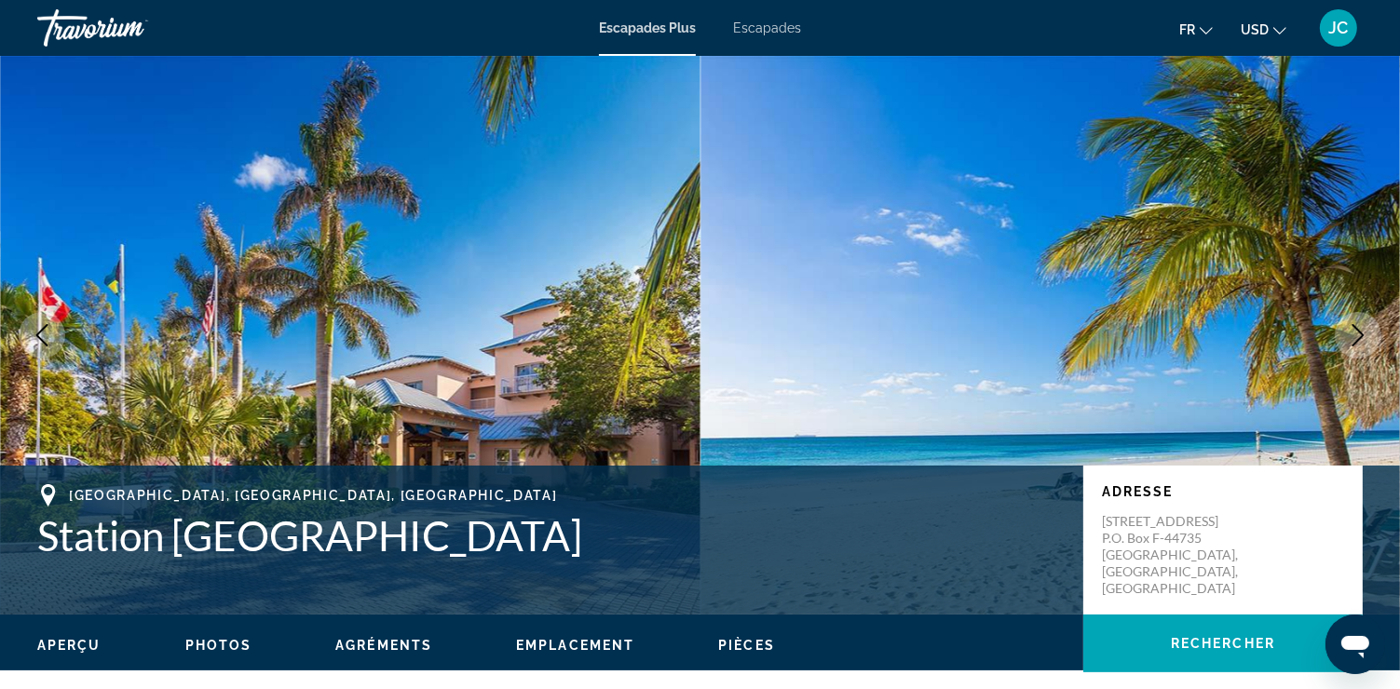
click at [1359, 331] on icon "Image suivante" at bounding box center [1359, 335] width 12 height 22
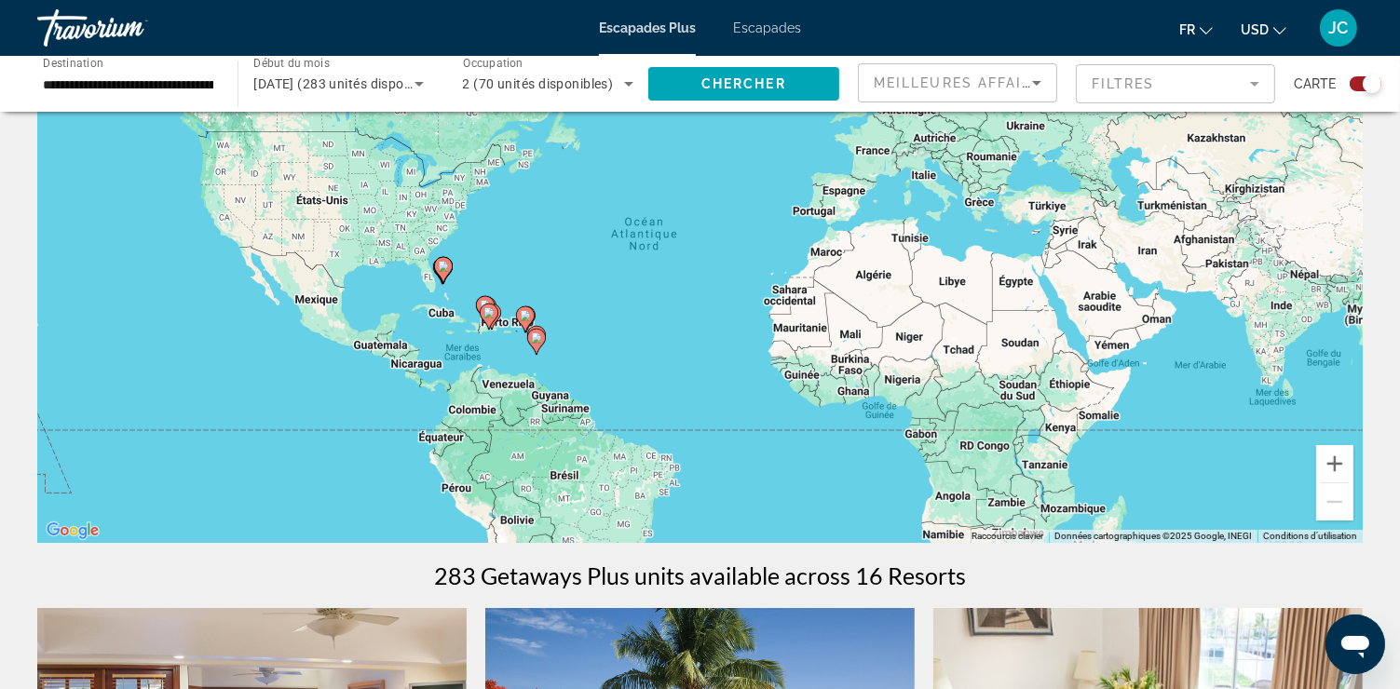
scroll to position [143, 0]
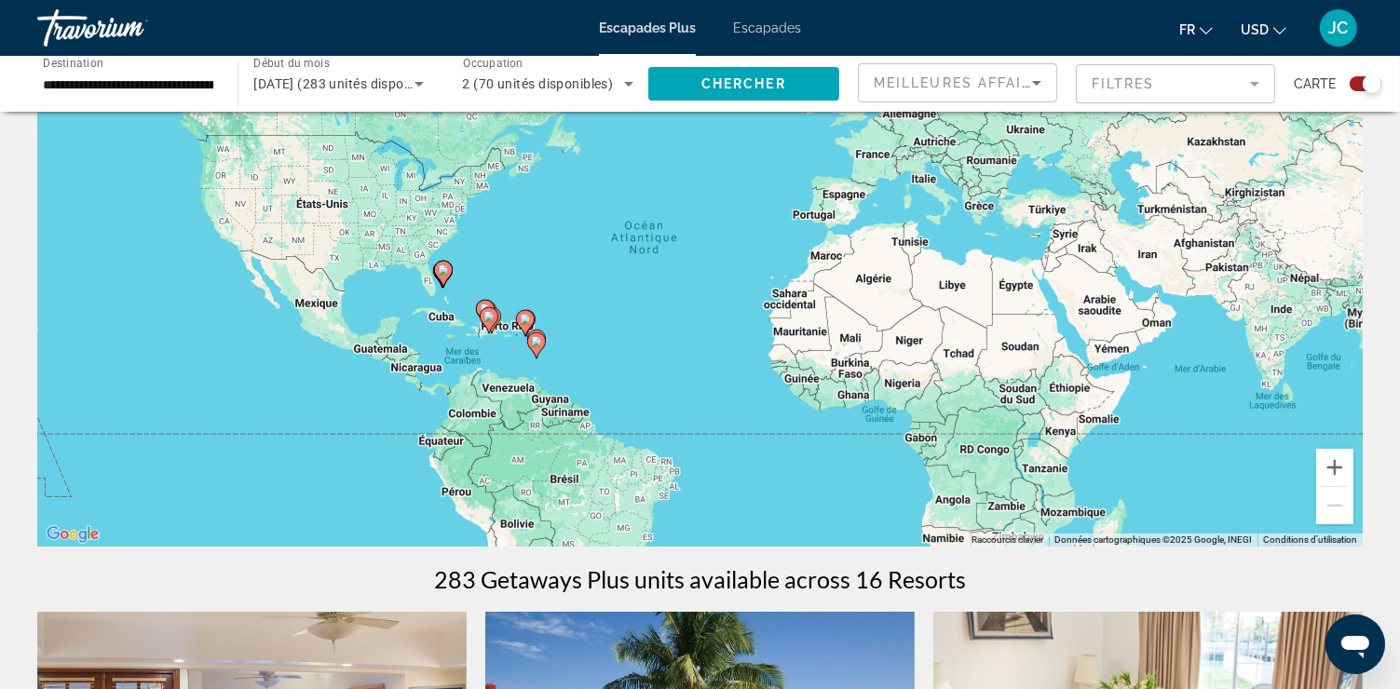
click at [540, 345] on image "Contenu principal" at bounding box center [536, 341] width 11 height 11
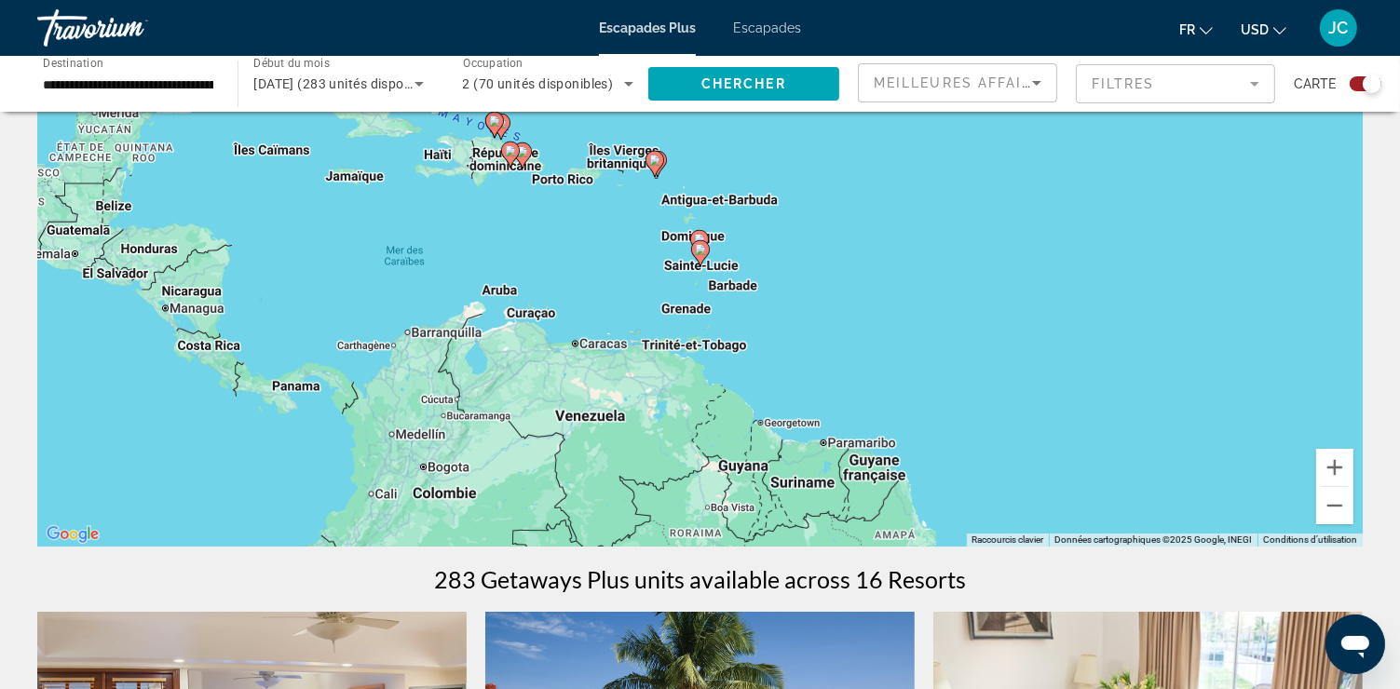
click at [700, 248] on image "Contenu principal" at bounding box center [700, 249] width 11 height 11
type input "**********"
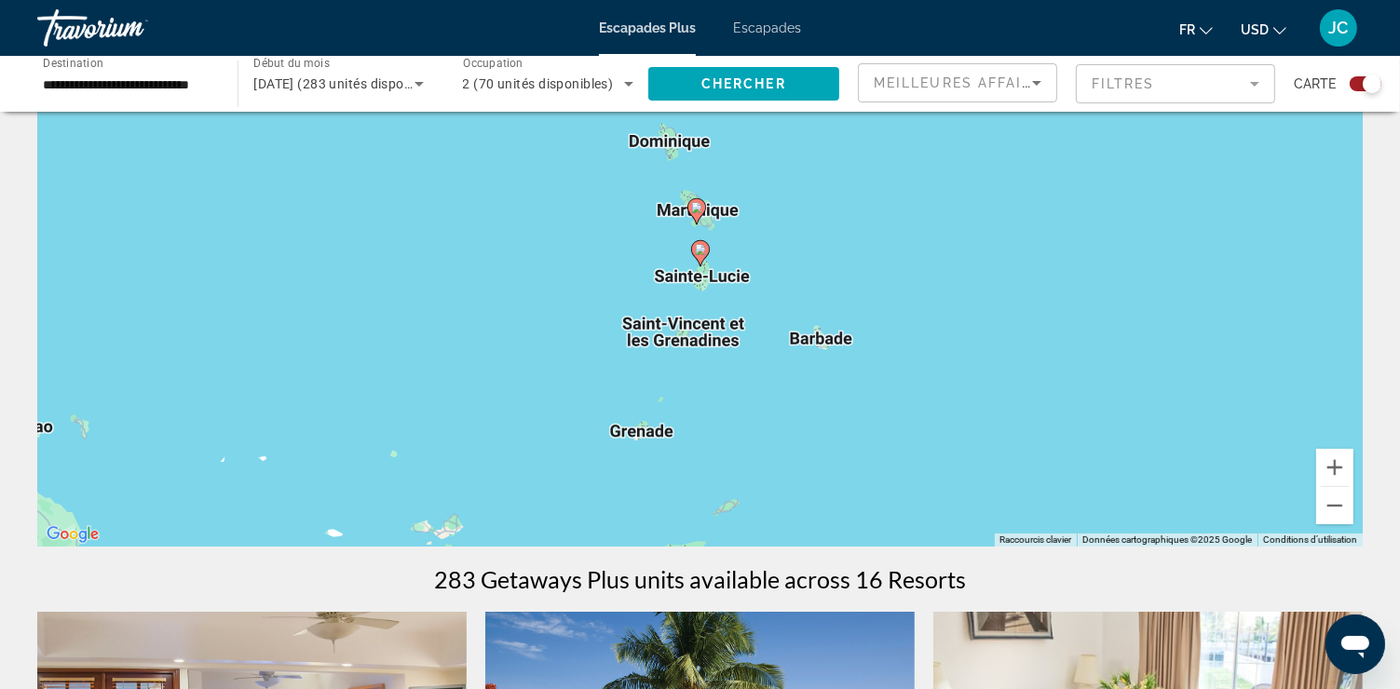
click at [700, 254] on icon "Contenu principal" at bounding box center [699, 253] width 17 height 24
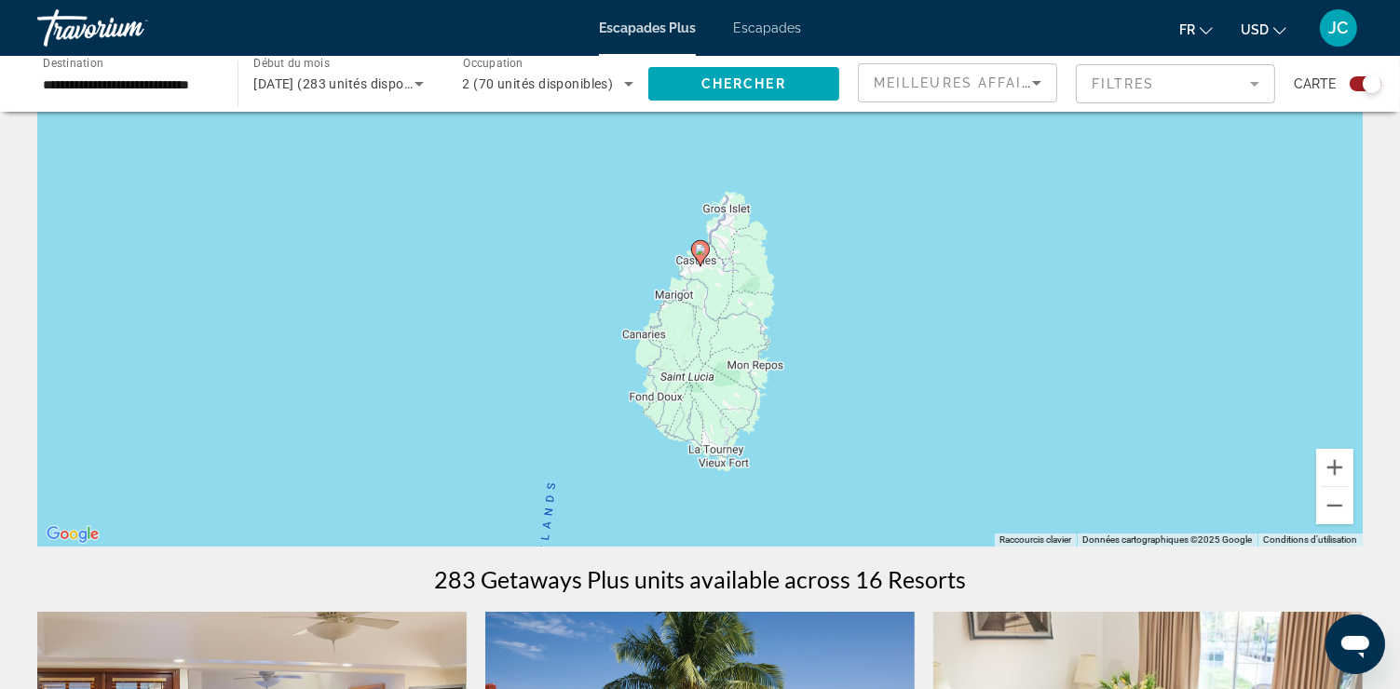
click at [700, 254] on icon "Contenu principal" at bounding box center [699, 253] width 17 height 24
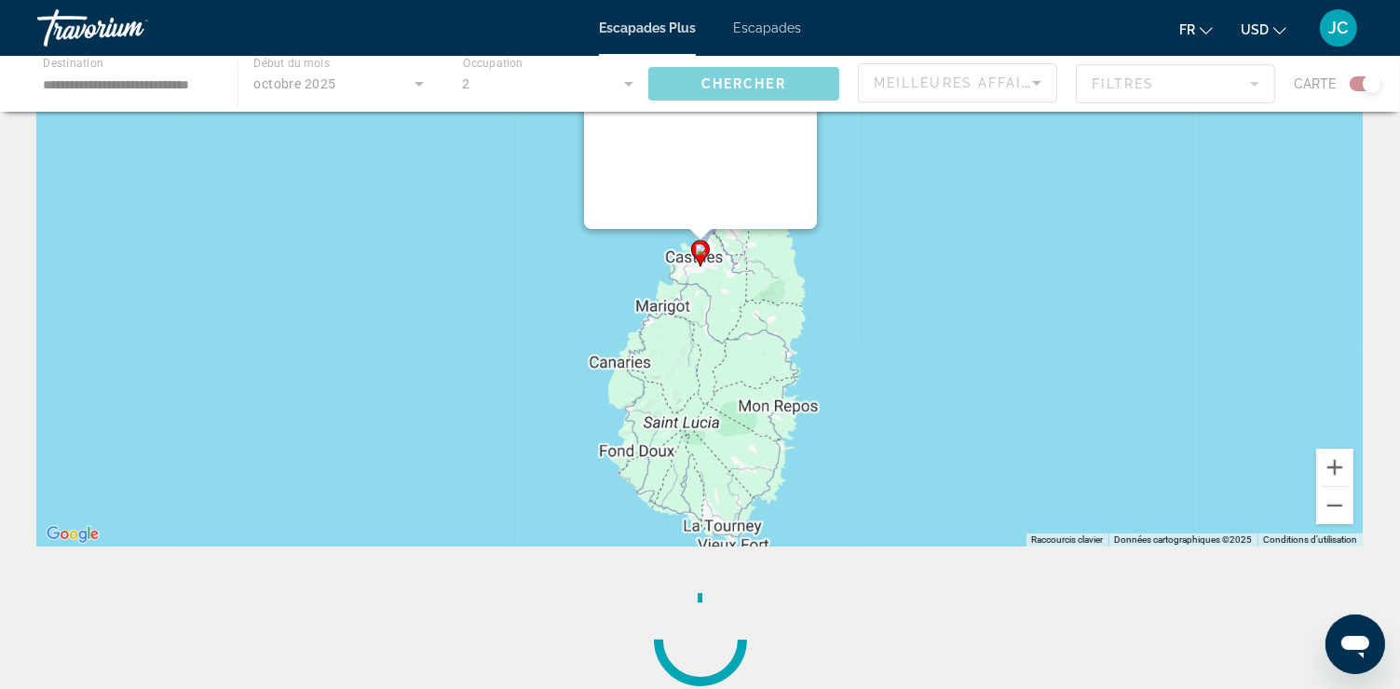
scroll to position [0, 0]
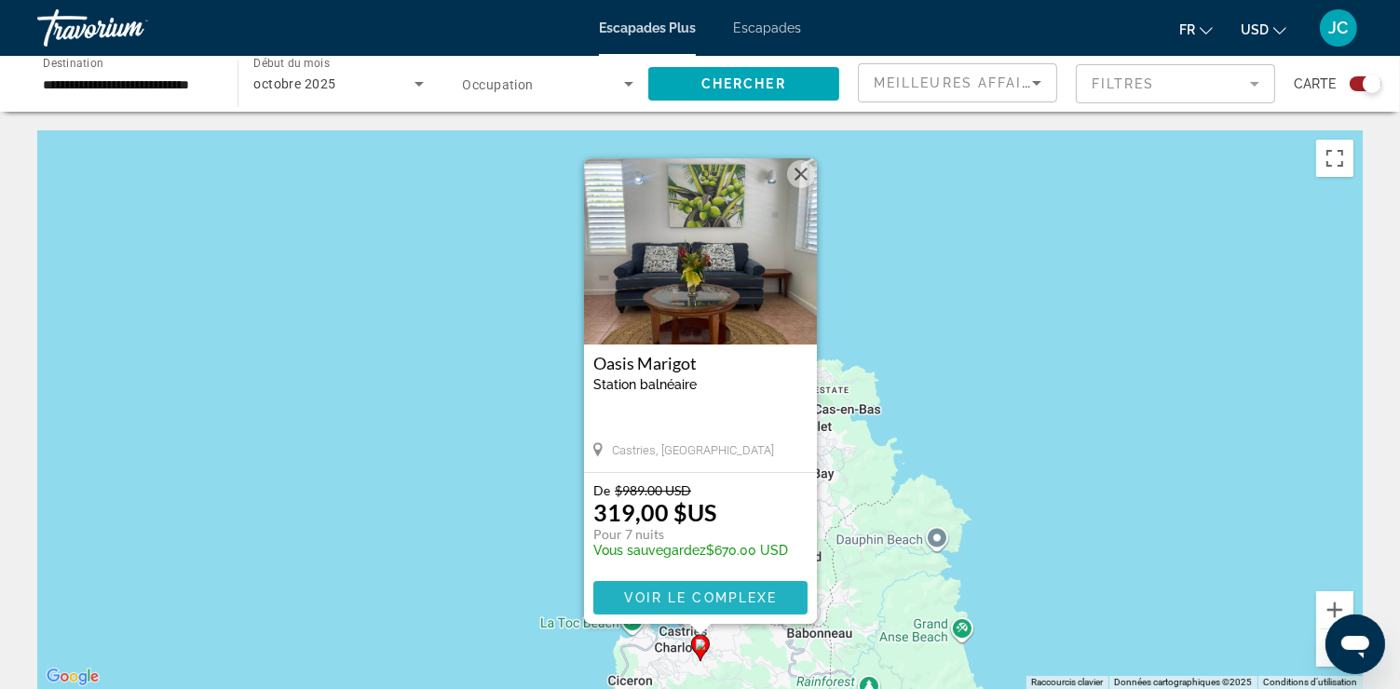
click at [733, 591] on span "Voir le complexe" at bounding box center [700, 598] width 154 height 15
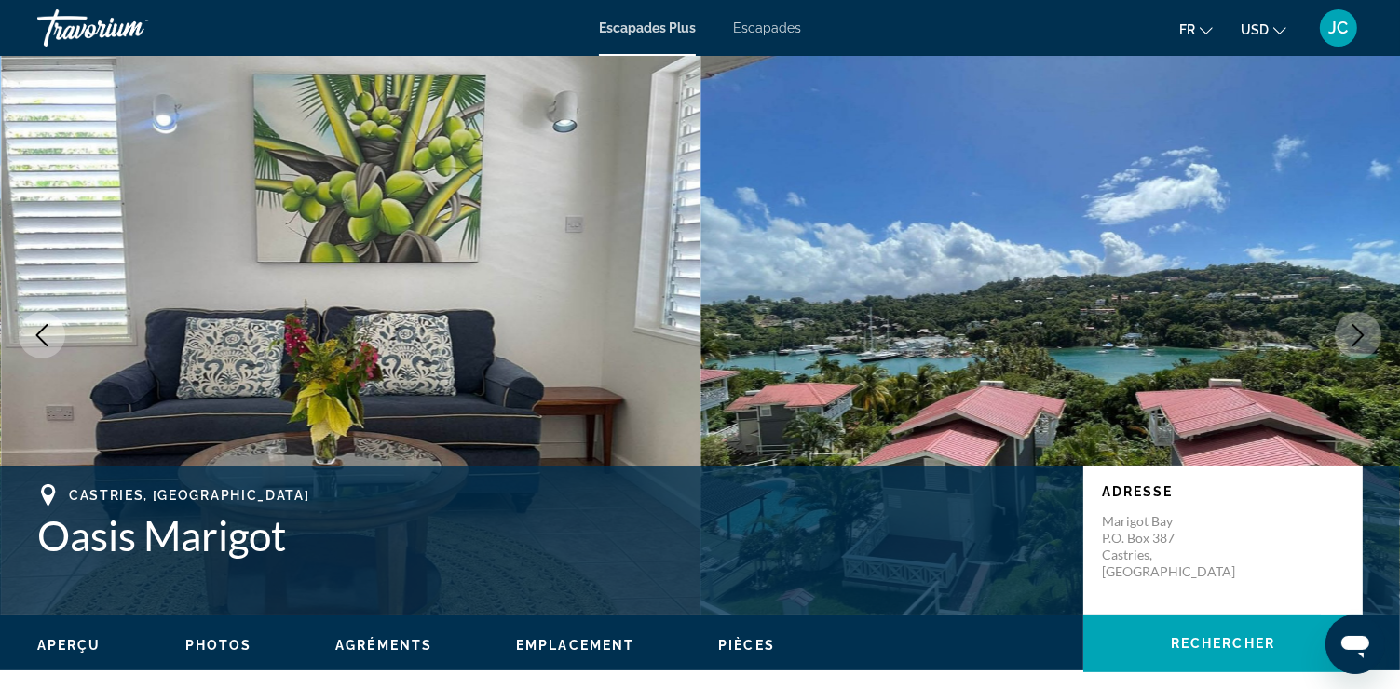
click at [1356, 327] on icon "Image suivante" at bounding box center [1359, 335] width 12 height 22
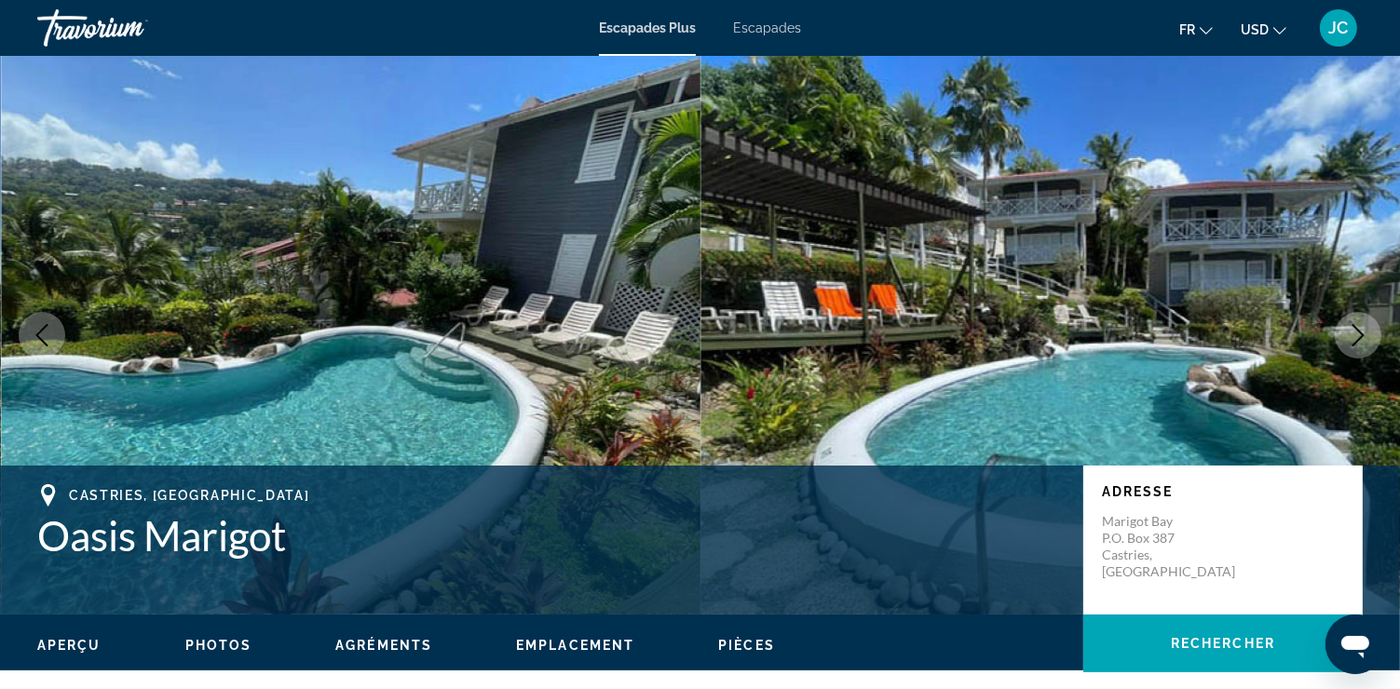
click at [1356, 327] on icon "Image suivante" at bounding box center [1359, 335] width 12 height 22
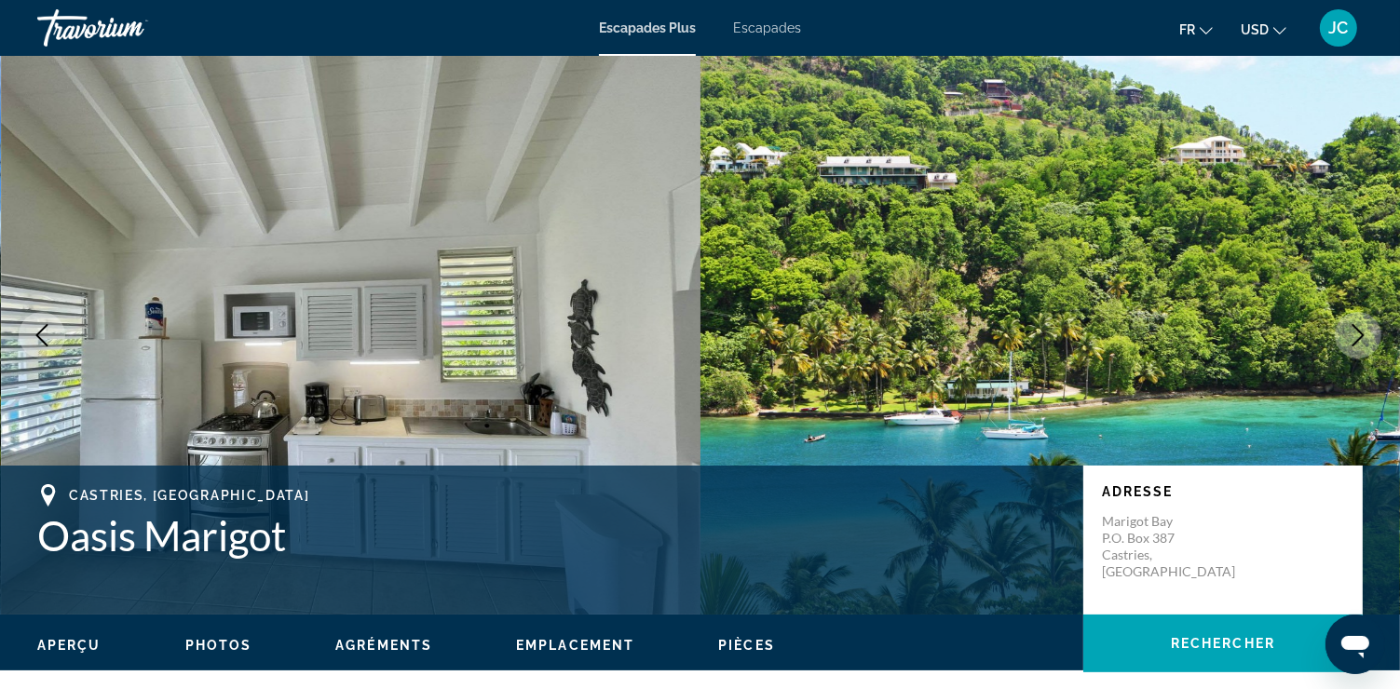
click at [1356, 327] on icon "Image suivante" at bounding box center [1359, 335] width 12 height 22
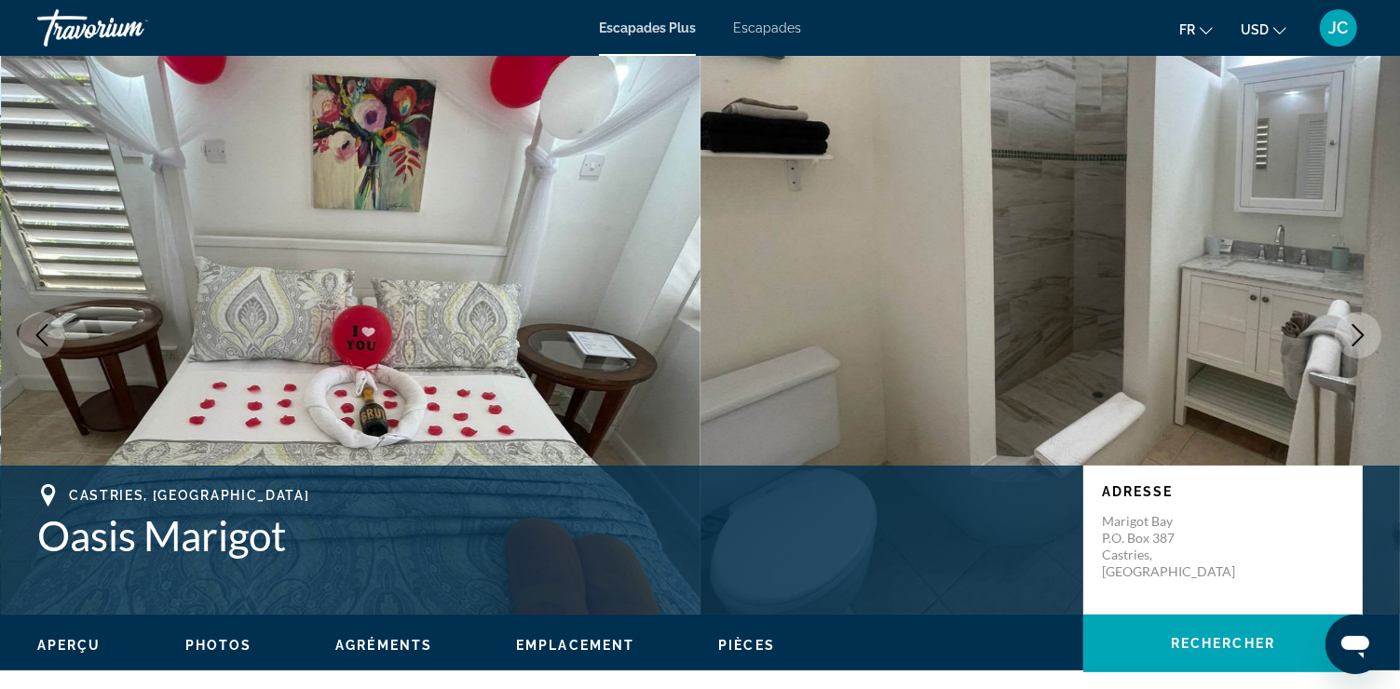
click at [1356, 327] on icon "Image suivante" at bounding box center [1359, 335] width 12 height 22
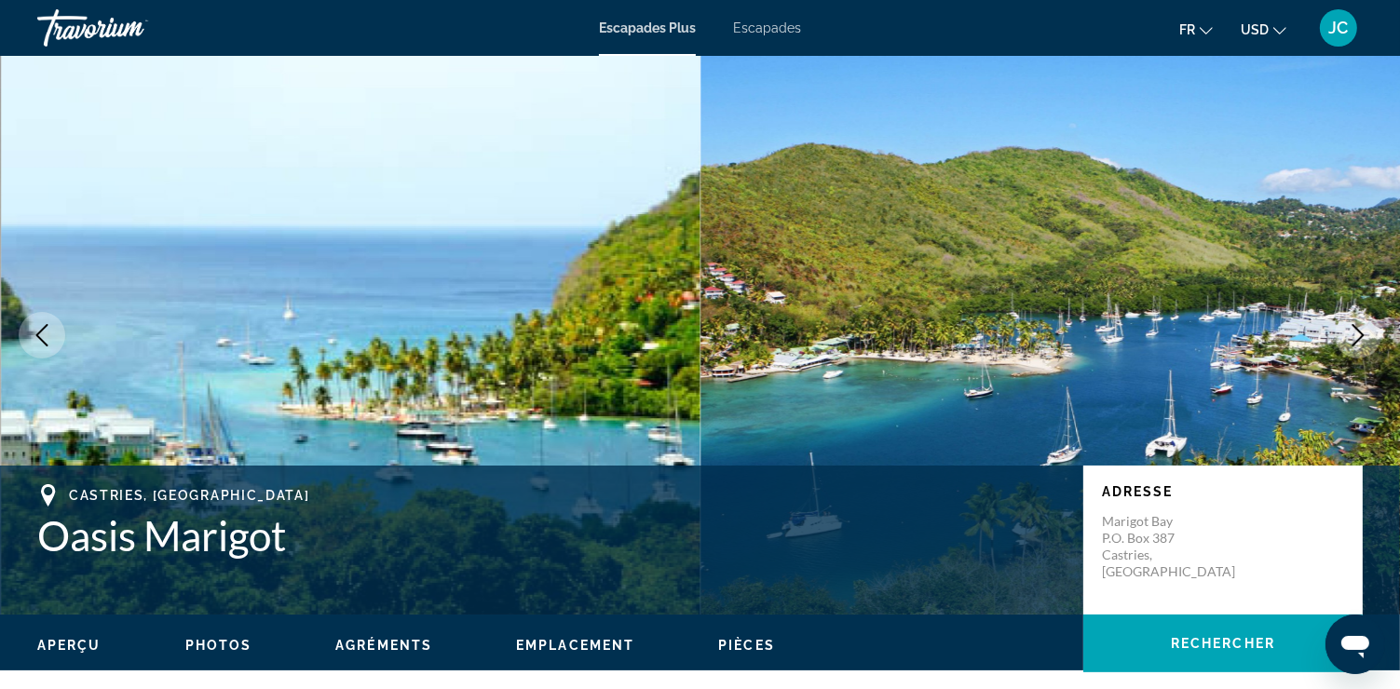
click at [1356, 327] on icon "Image suivante" at bounding box center [1359, 335] width 12 height 22
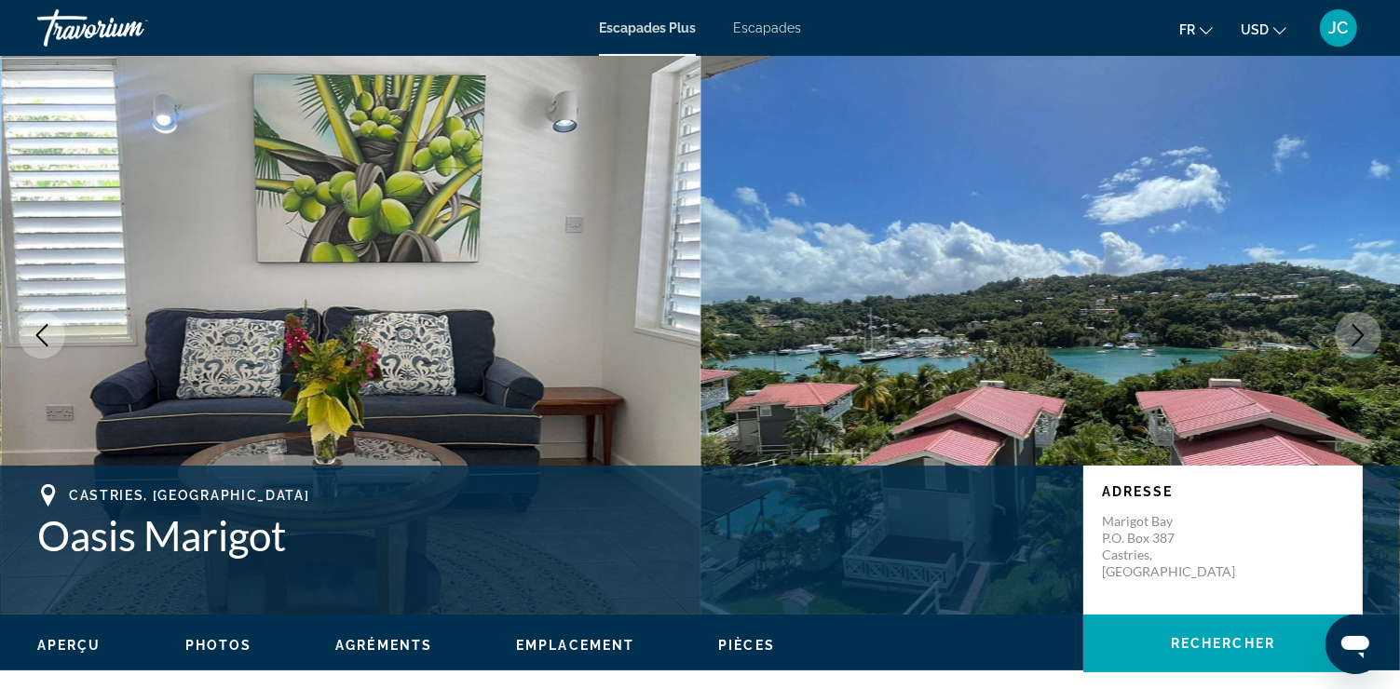
click at [1356, 327] on icon "Image suivante" at bounding box center [1359, 335] width 12 height 22
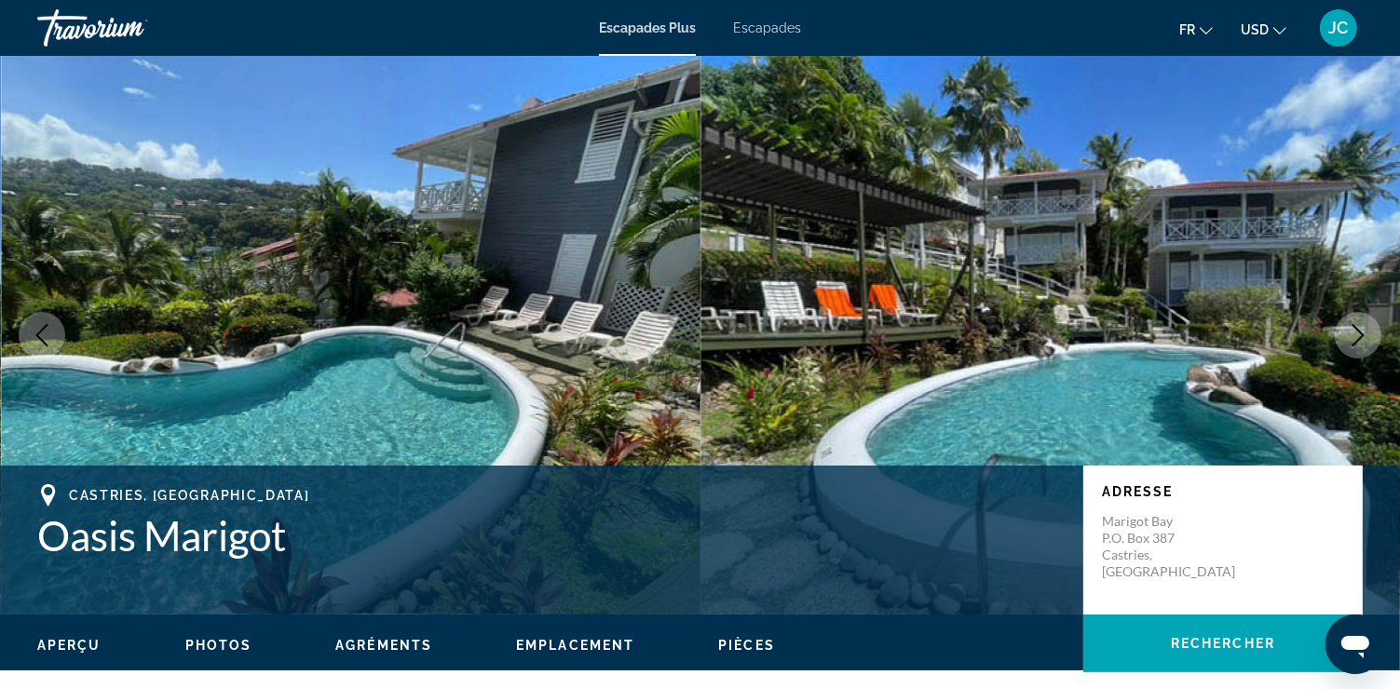
click at [1356, 327] on icon "Image suivante" at bounding box center [1359, 335] width 12 height 22
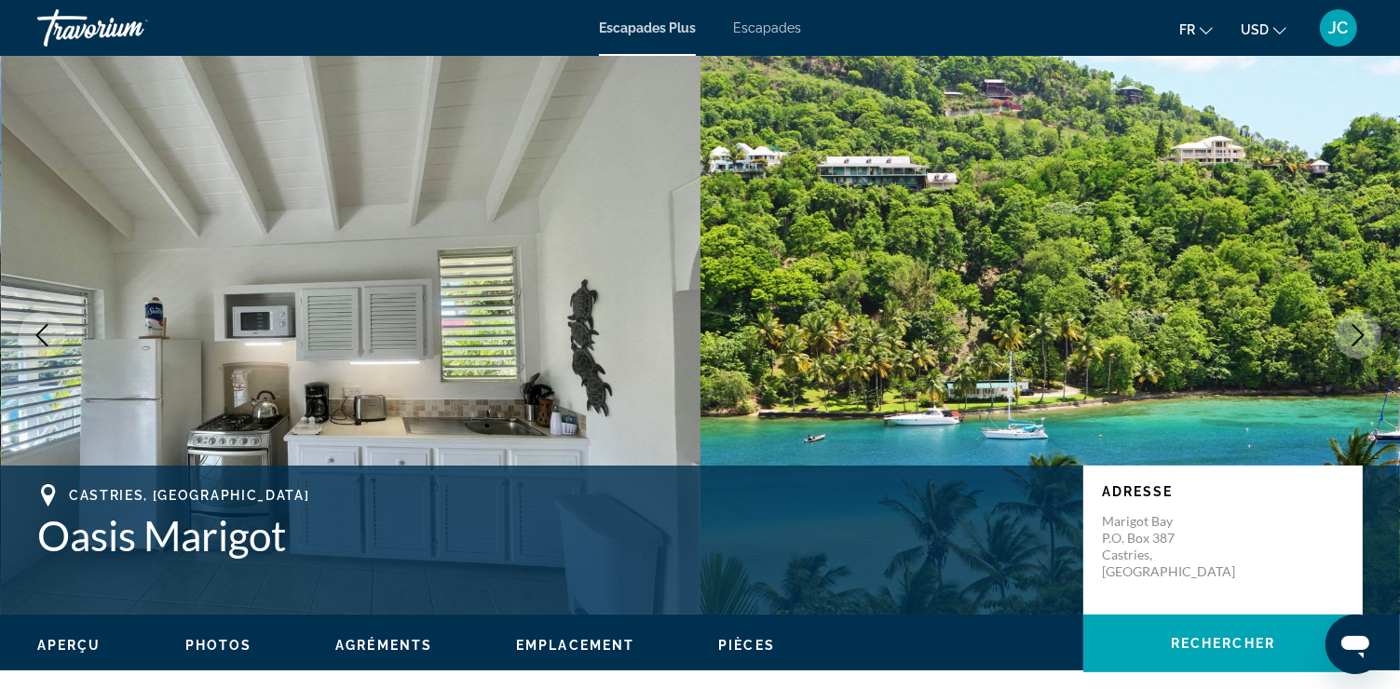
click at [1356, 327] on icon "Image suivante" at bounding box center [1359, 335] width 12 height 22
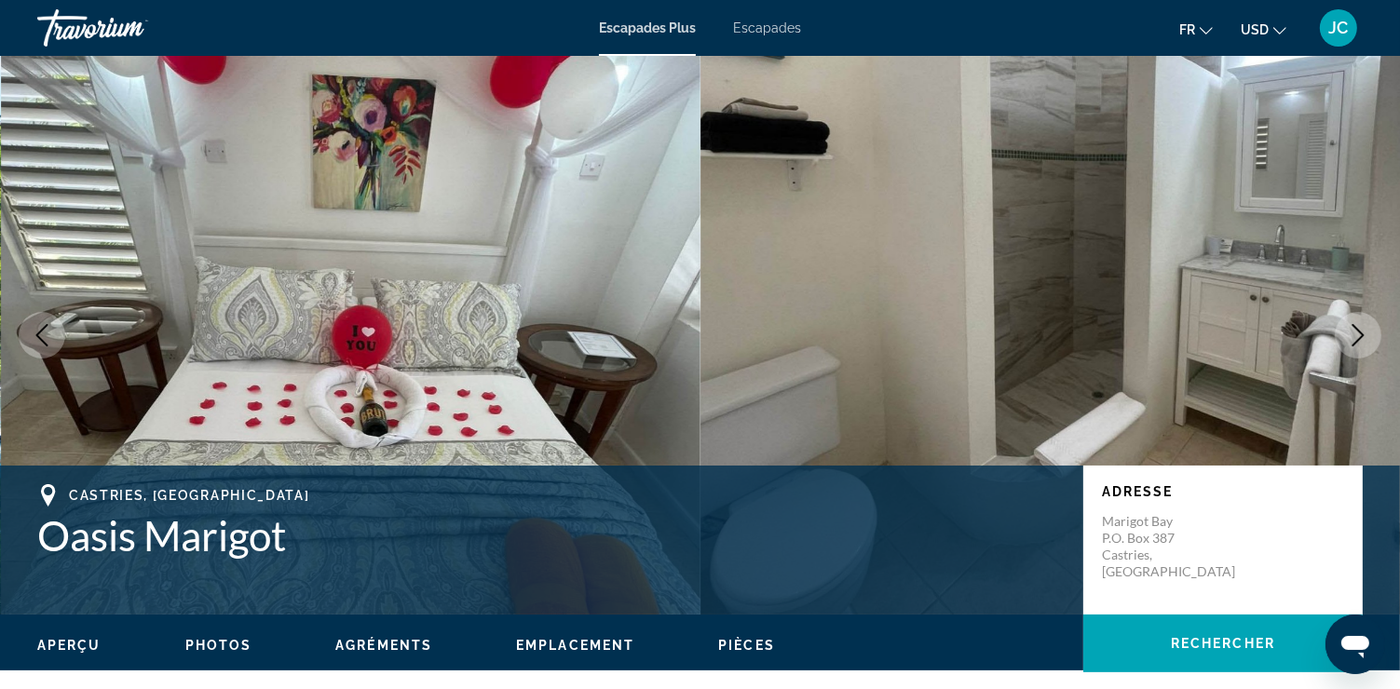
click at [1356, 327] on icon "Image suivante" at bounding box center [1359, 335] width 12 height 22
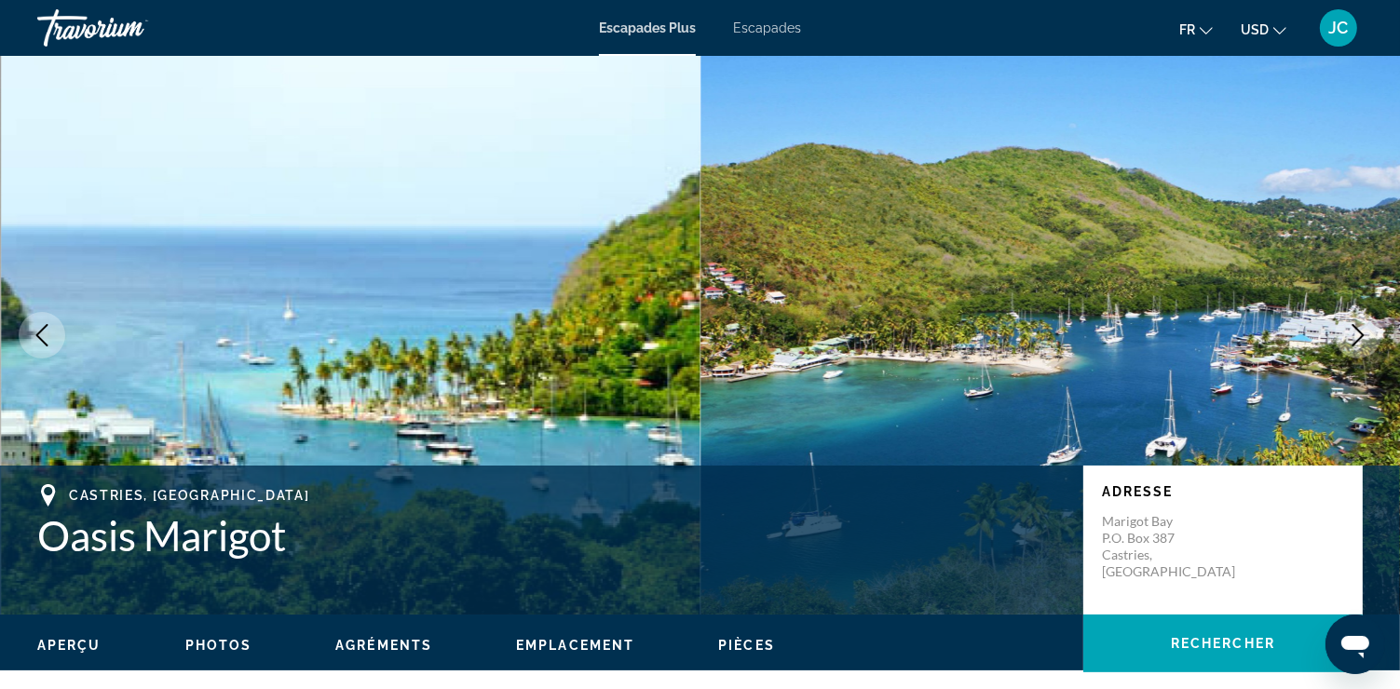
click at [1356, 327] on icon "Image suivante" at bounding box center [1359, 335] width 12 height 22
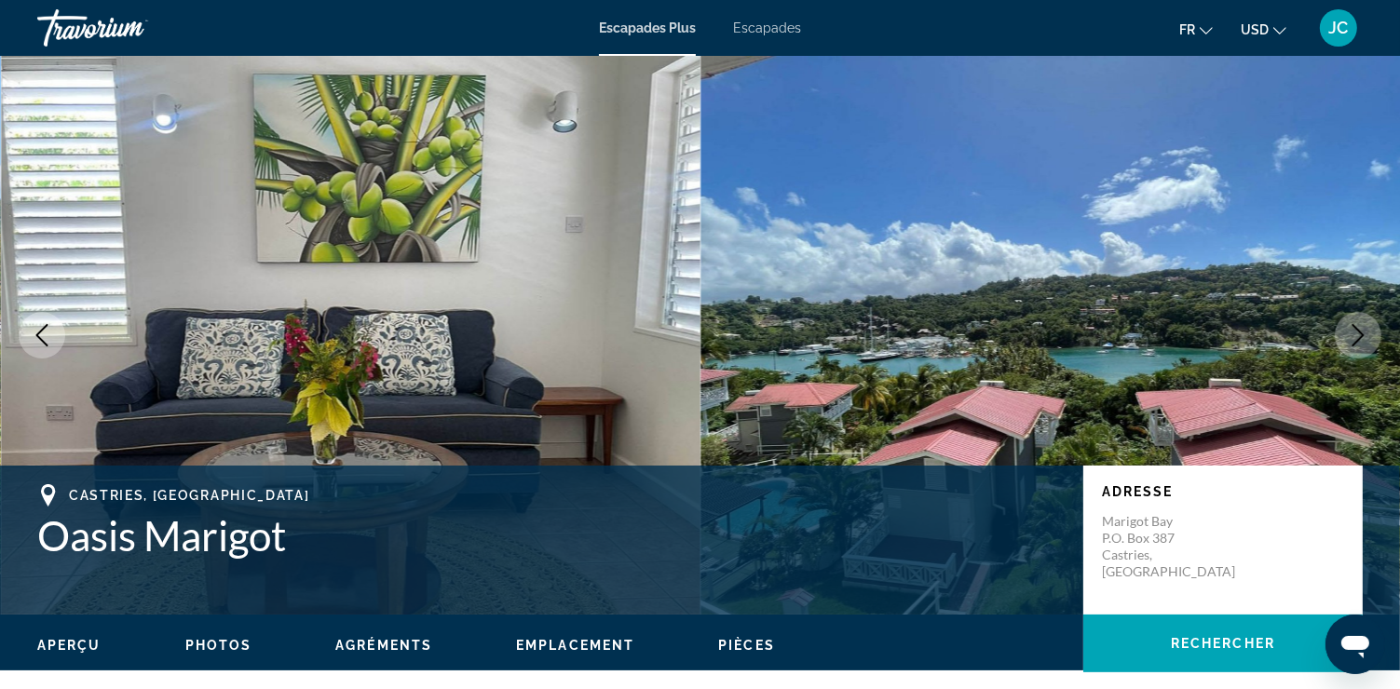
click at [1356, 327] on icon "Image suivante" at bounding box center [1359, 335] width 12 height 22
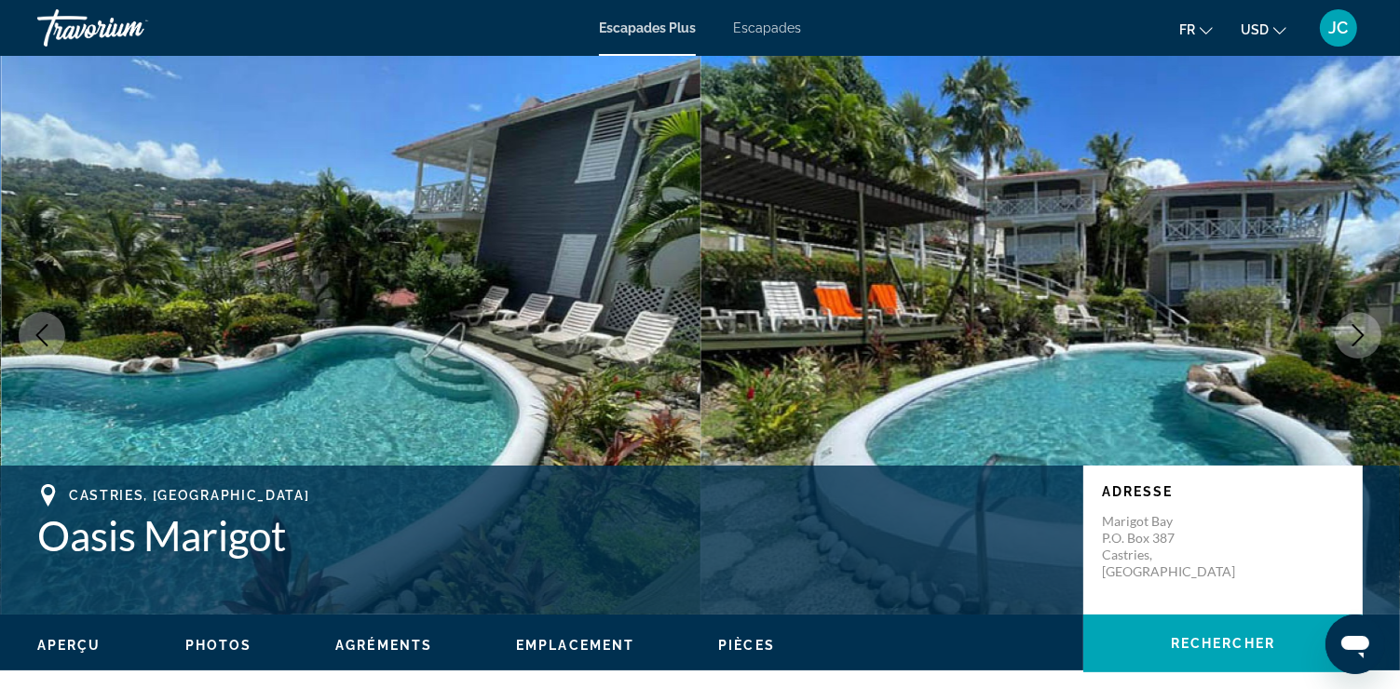
click at [1356, 327] on icon "Image suivante" at bounding box center [1359, 335] width 12 height 22
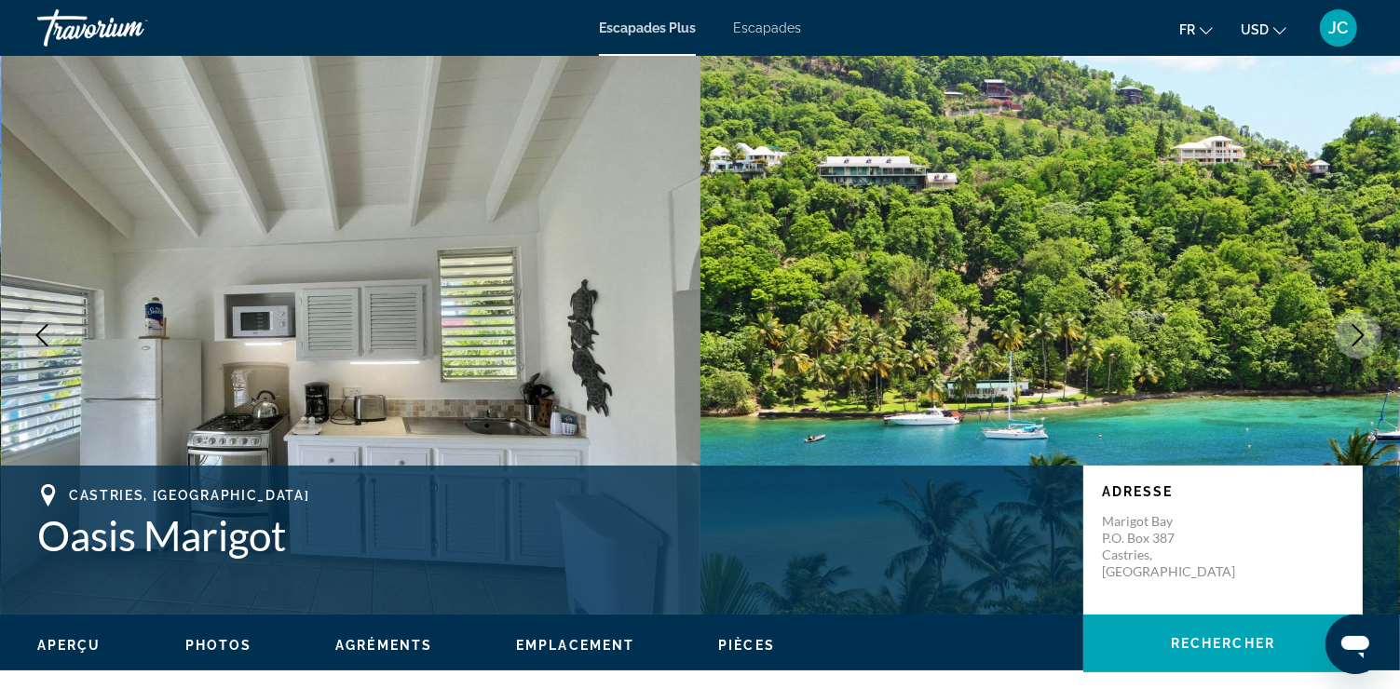
click at [1356, 327] on icon "Image suivante" at bounding box center [1359, 335] width 12 height 22
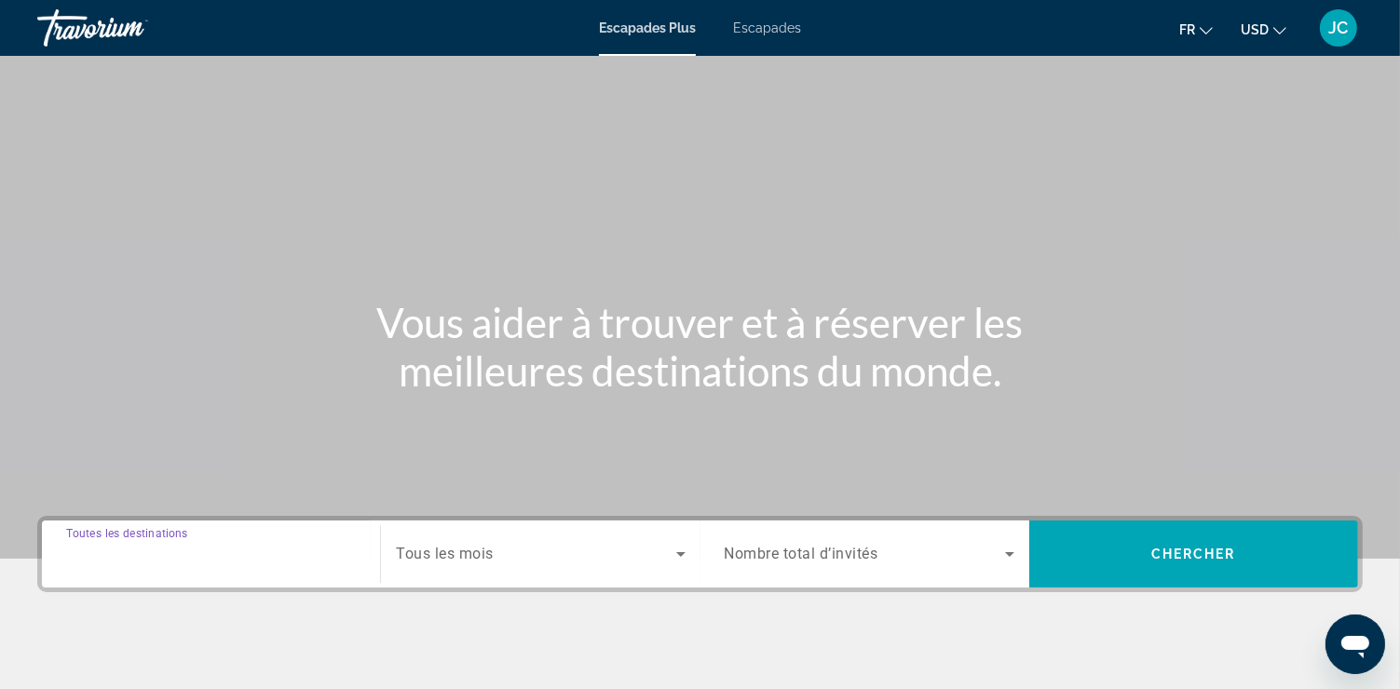
click at [272, 558] on input "Destination Toutes les destinations" at bounding box center [211, 555] width 290 height 22
